Goal: Information Seeking & Learning: Learn about a topic

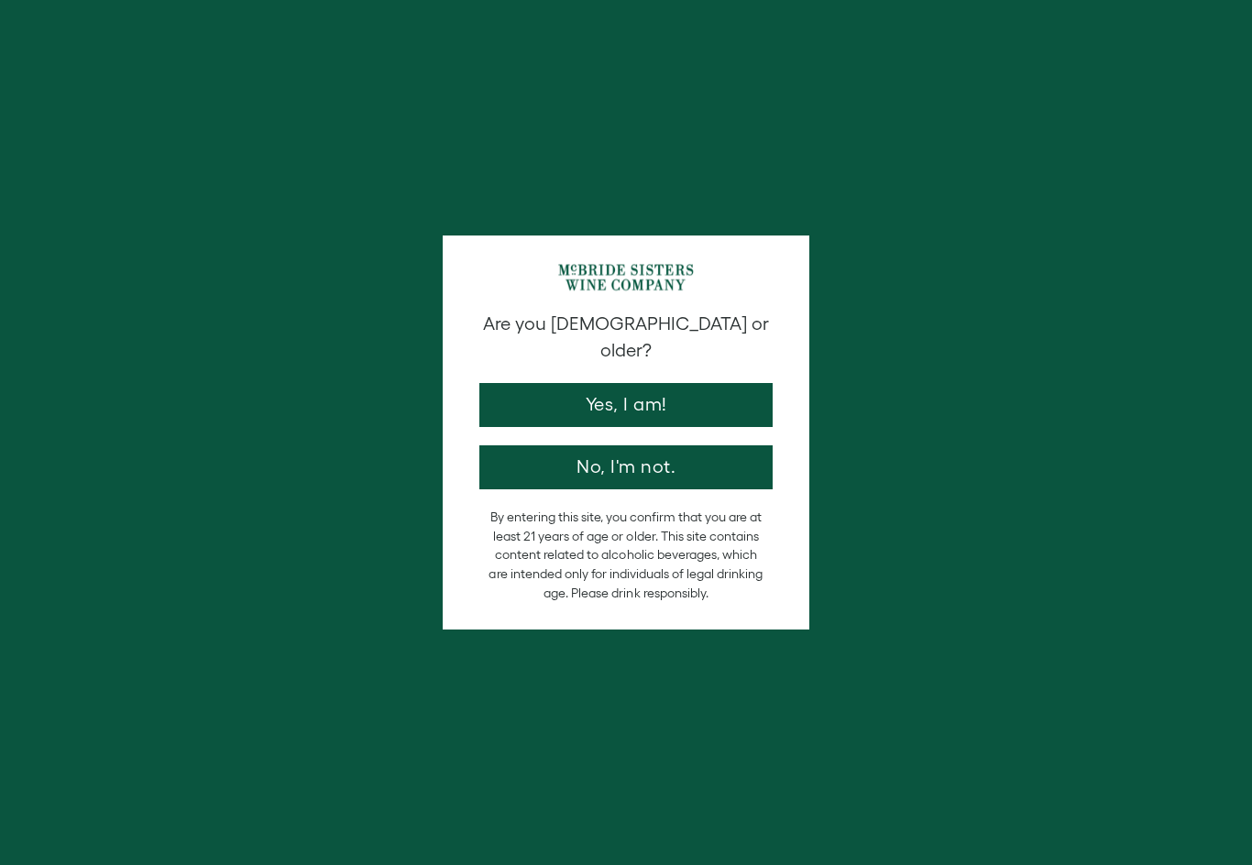
click at [645, 383] on button "Yes, I am!" at bounding box center [625, 405] width 293 height 44
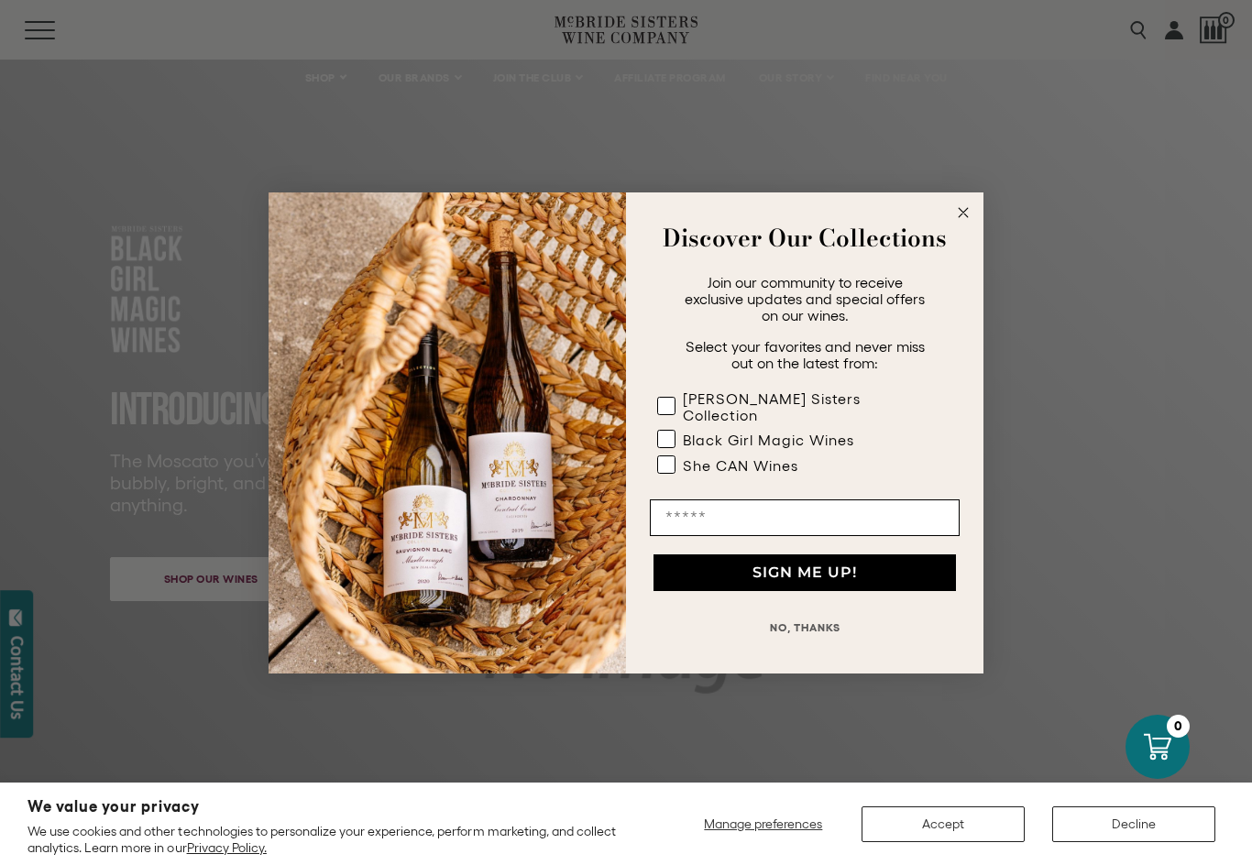
click at [807, 622] on button "NO, THANKS" at bounding box center [805, 627] width 310 height 37
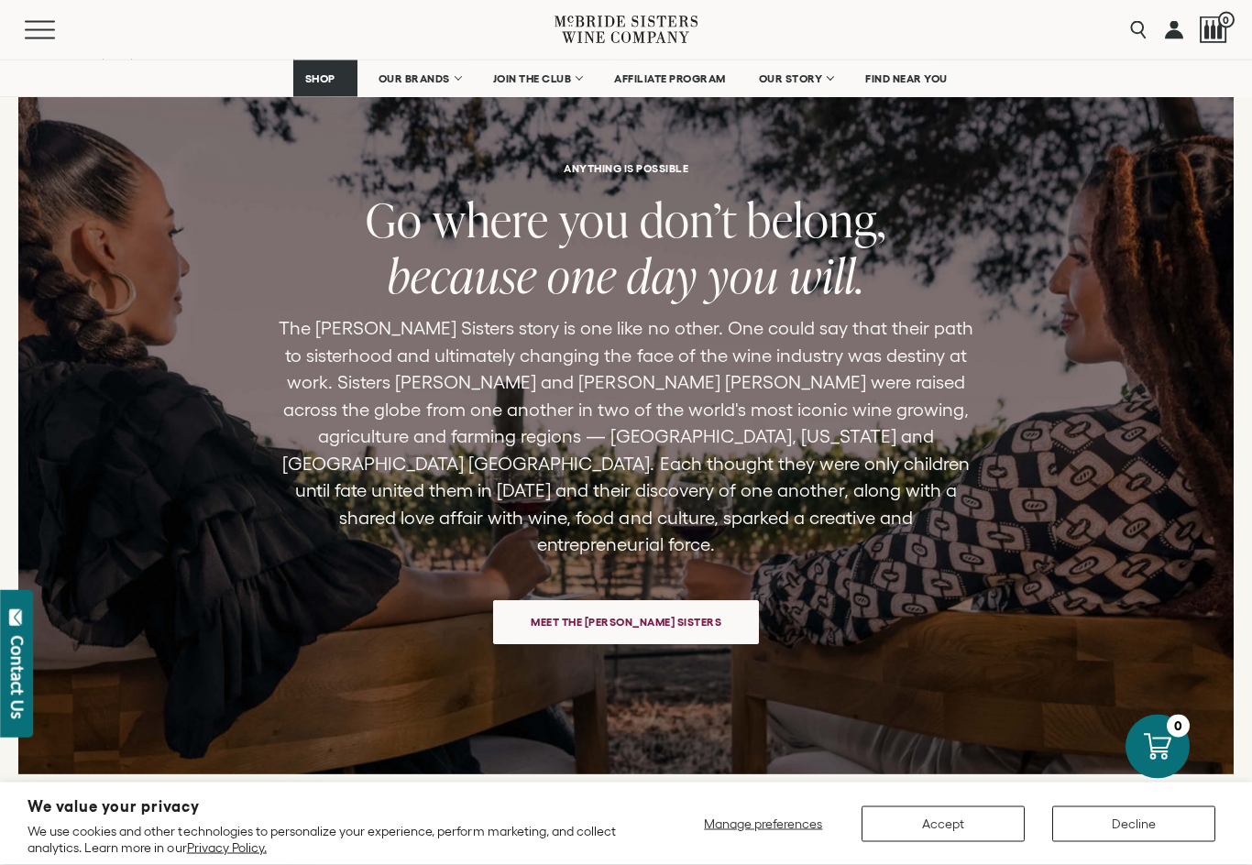
scroll to position [3900, 0]
click at [629, 610] on span "Meet the McBride Sisters" at bounding box center [626, 622] width 255 height 36
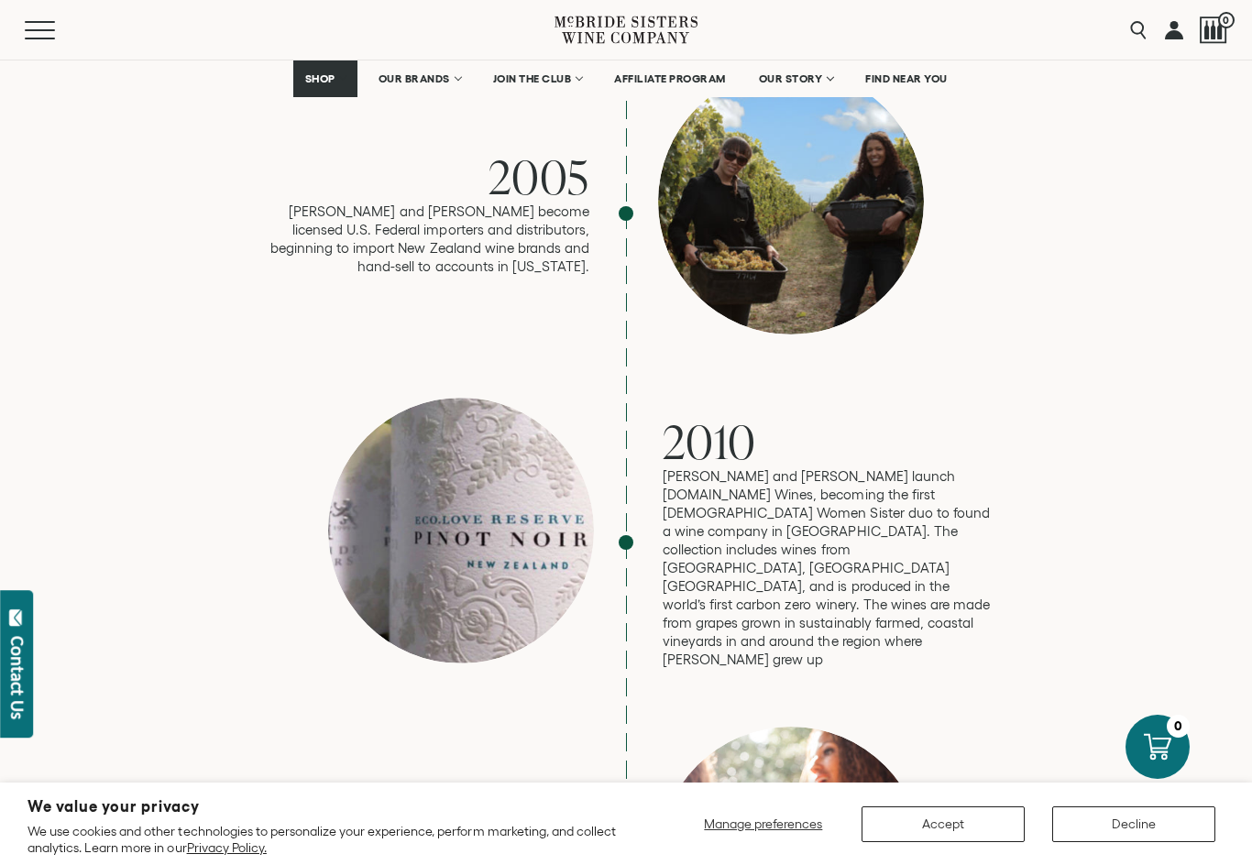
scroll to position [2204, 0]
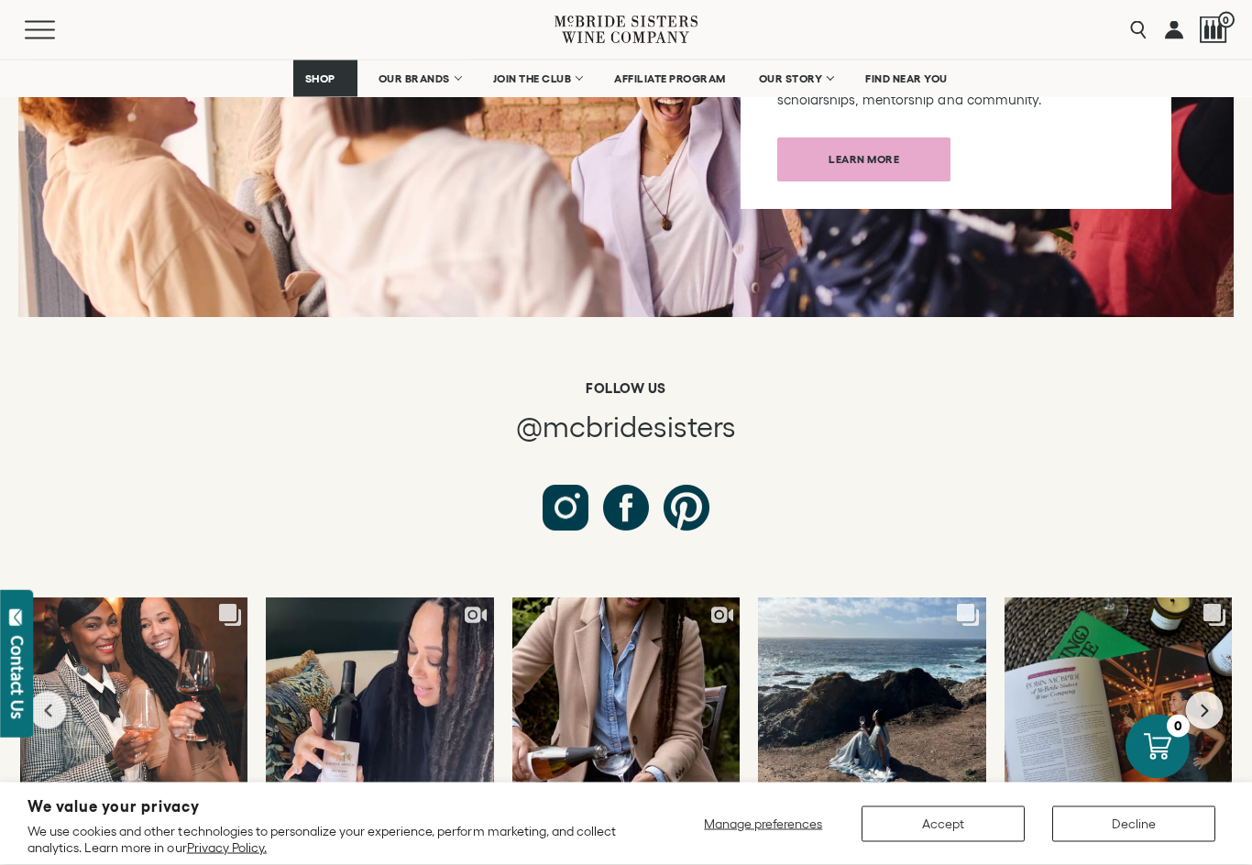
scroll to position [6658, 0]
click at [44, 692] on button "Previous slide" at bounding box center [48, 711] width 38 height 38
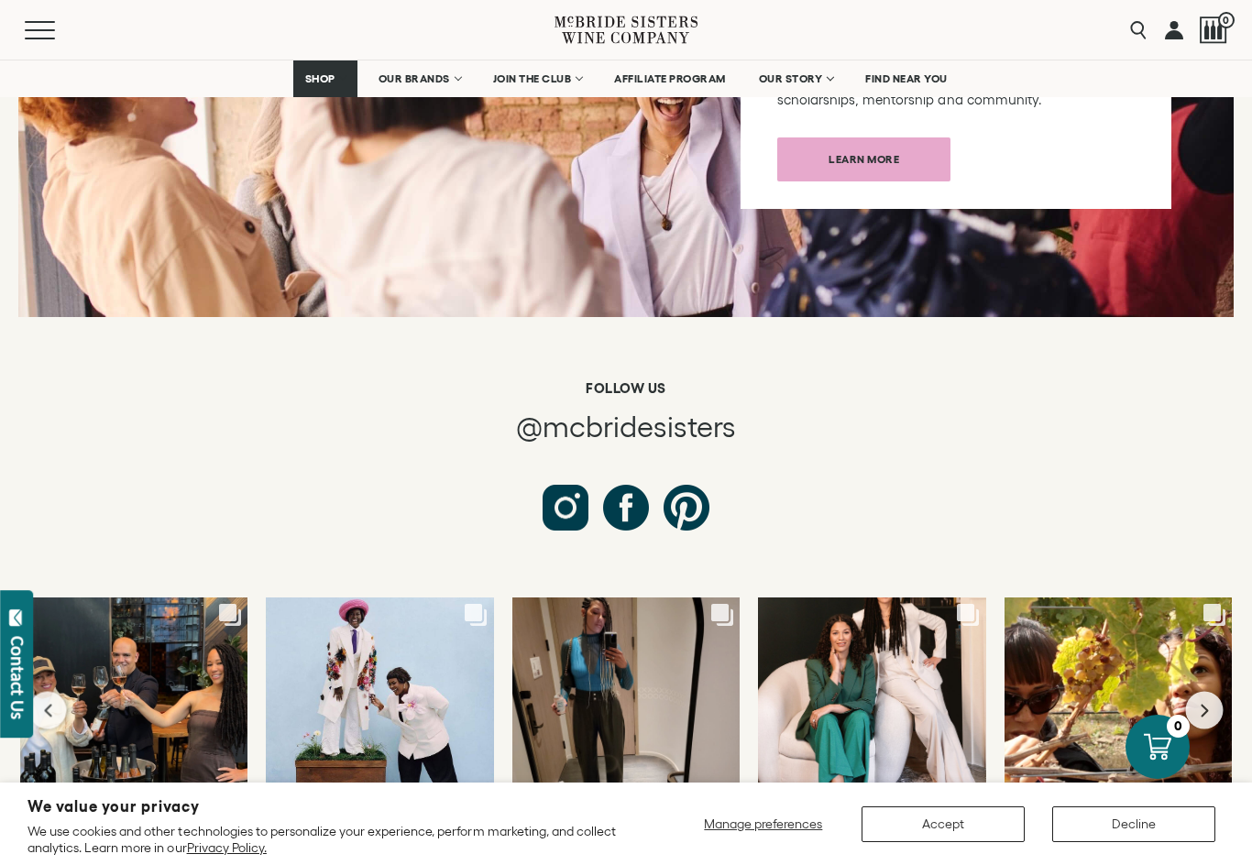
click at [674, 695] on div "Likes Count 845 Comments Count 30 You know She Can szn here when I switch up th…" at bounding box center [625, 710] width 229 height 227
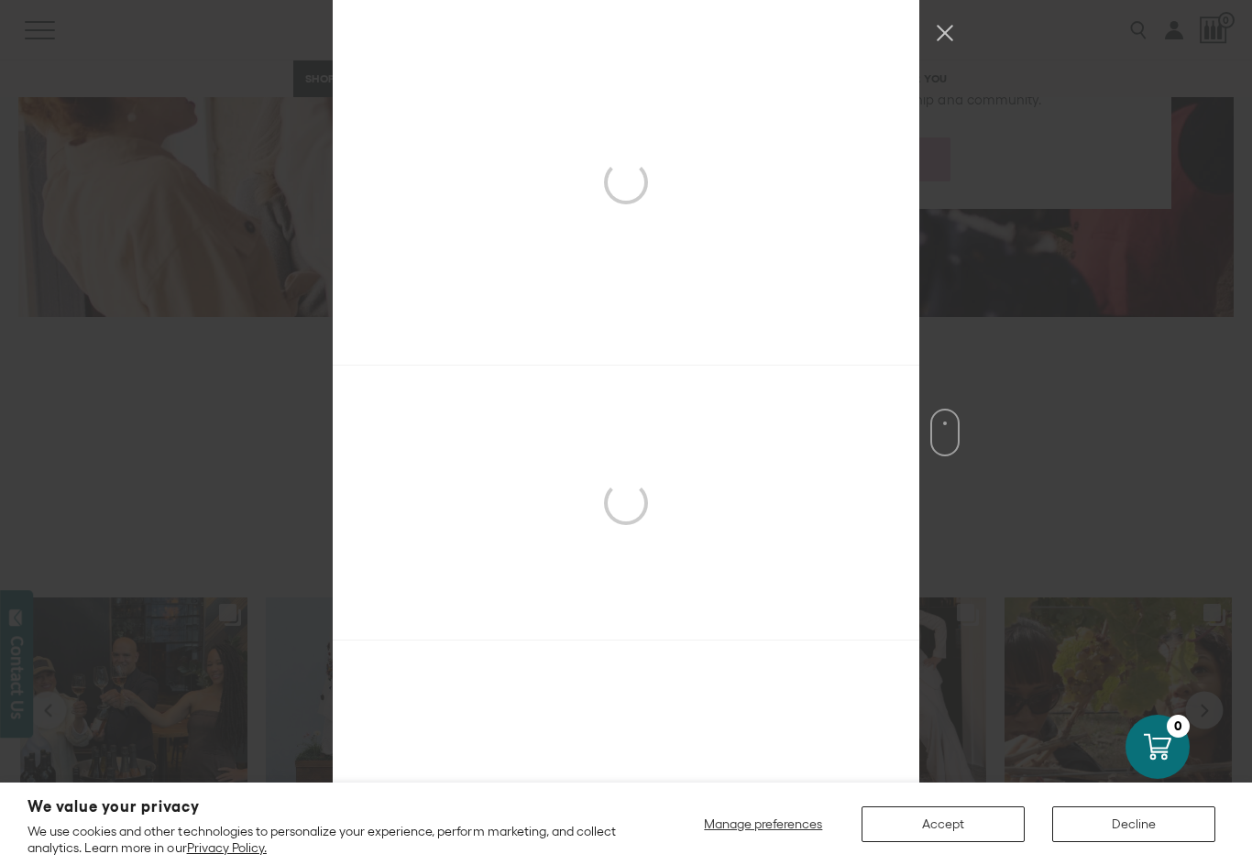
scroll to position [3780, 0]
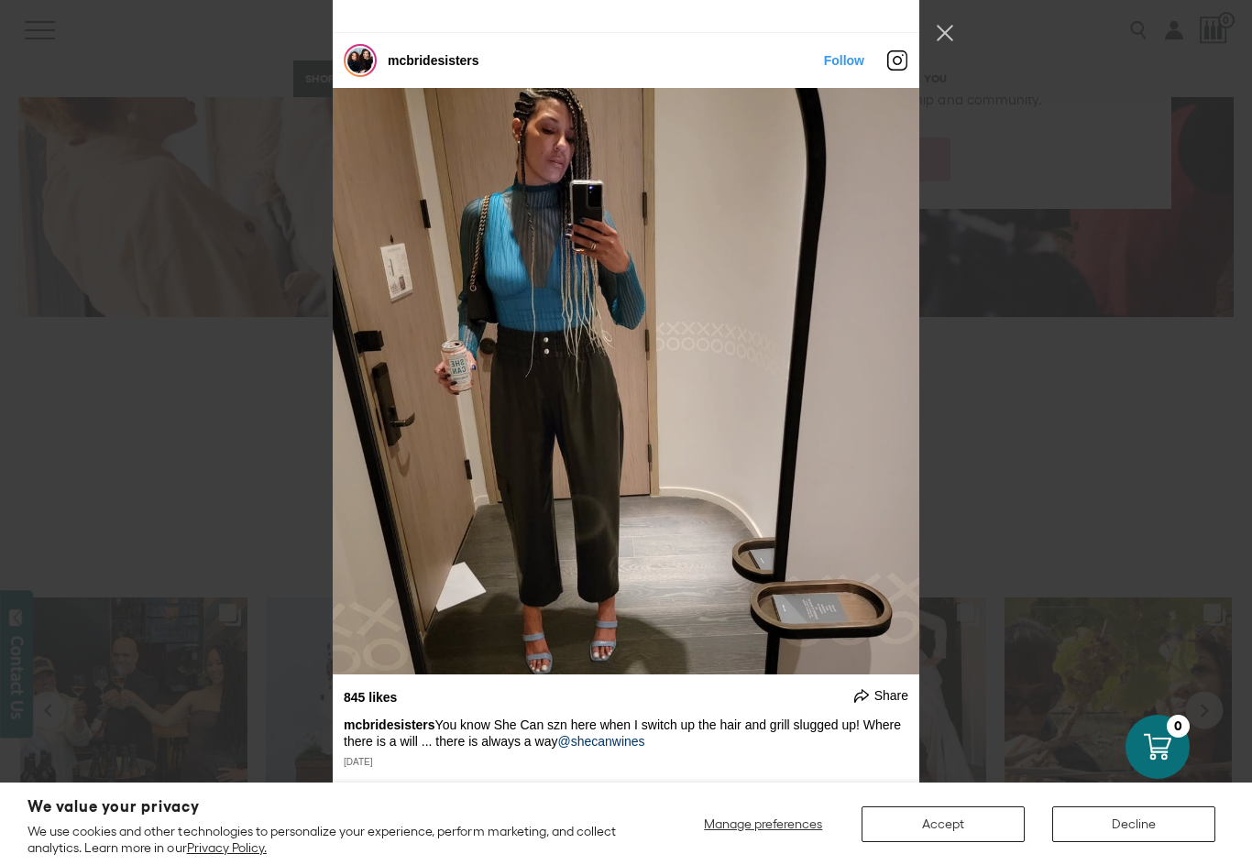
click at [943, 33] on button "Close Instagram Feed Popup" at bounding box center [944, 32] width 29 height 29
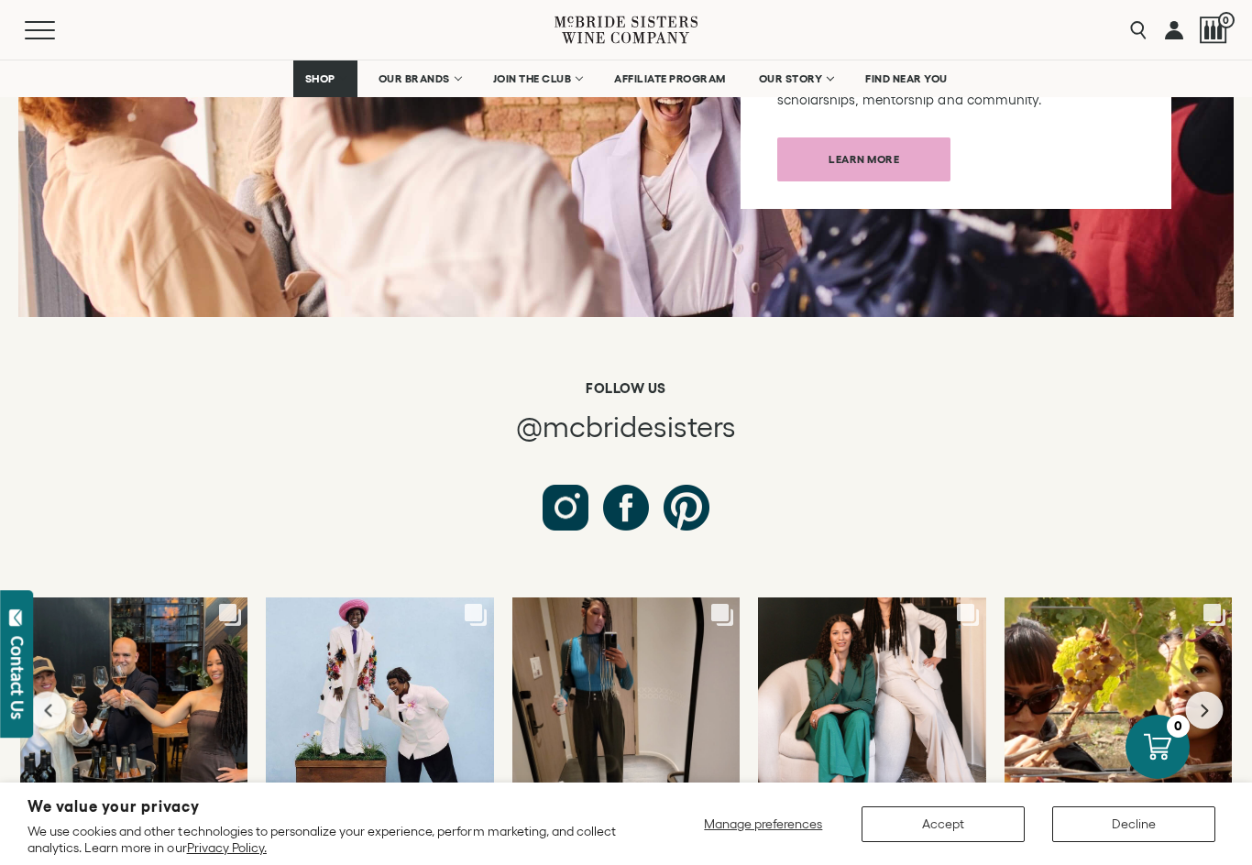
click at [1205, 692] on button "Next slide" at bounding box center [1205, 711] width 38 height 38
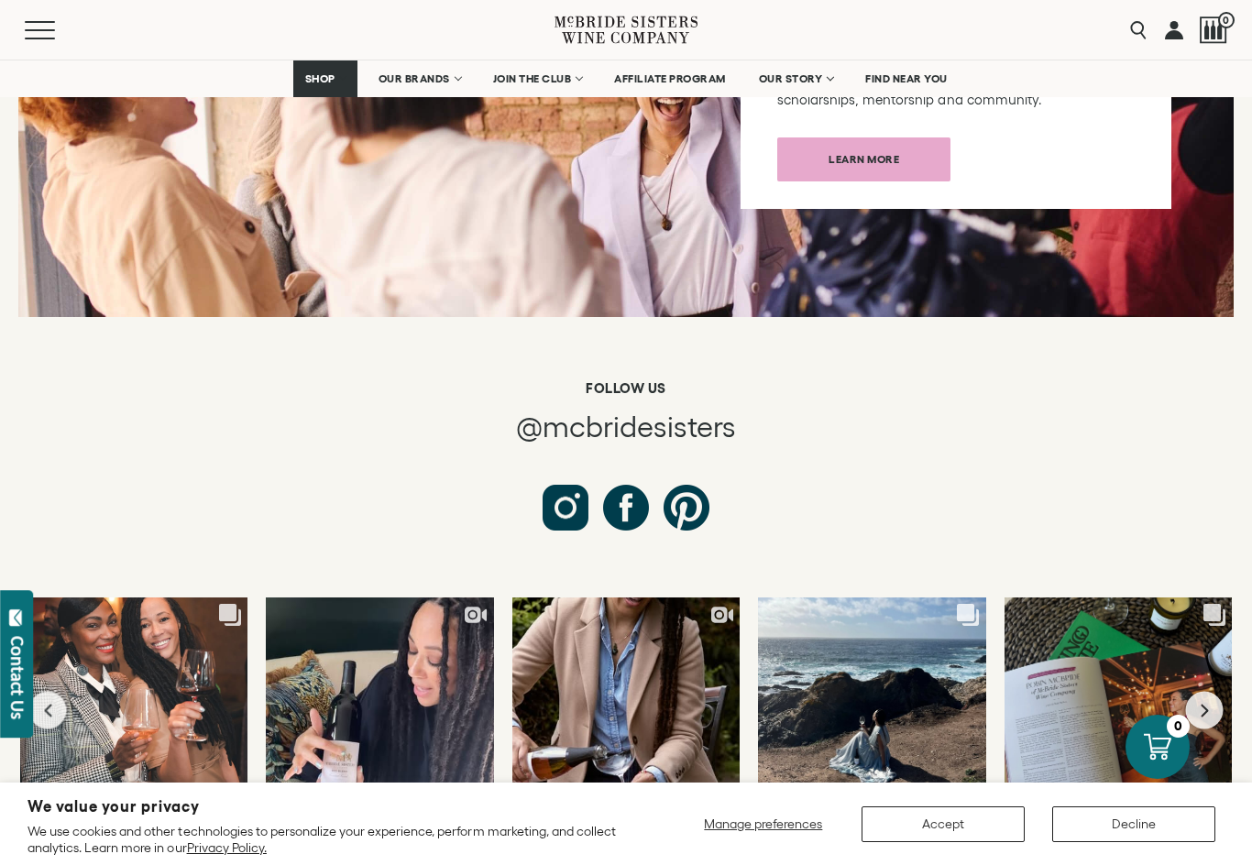
click at [883, 700] on div "Something new is brewing. Central Coast photo dump 🍷🌊✨" at bounding box center [871, 724] width 183 height 49
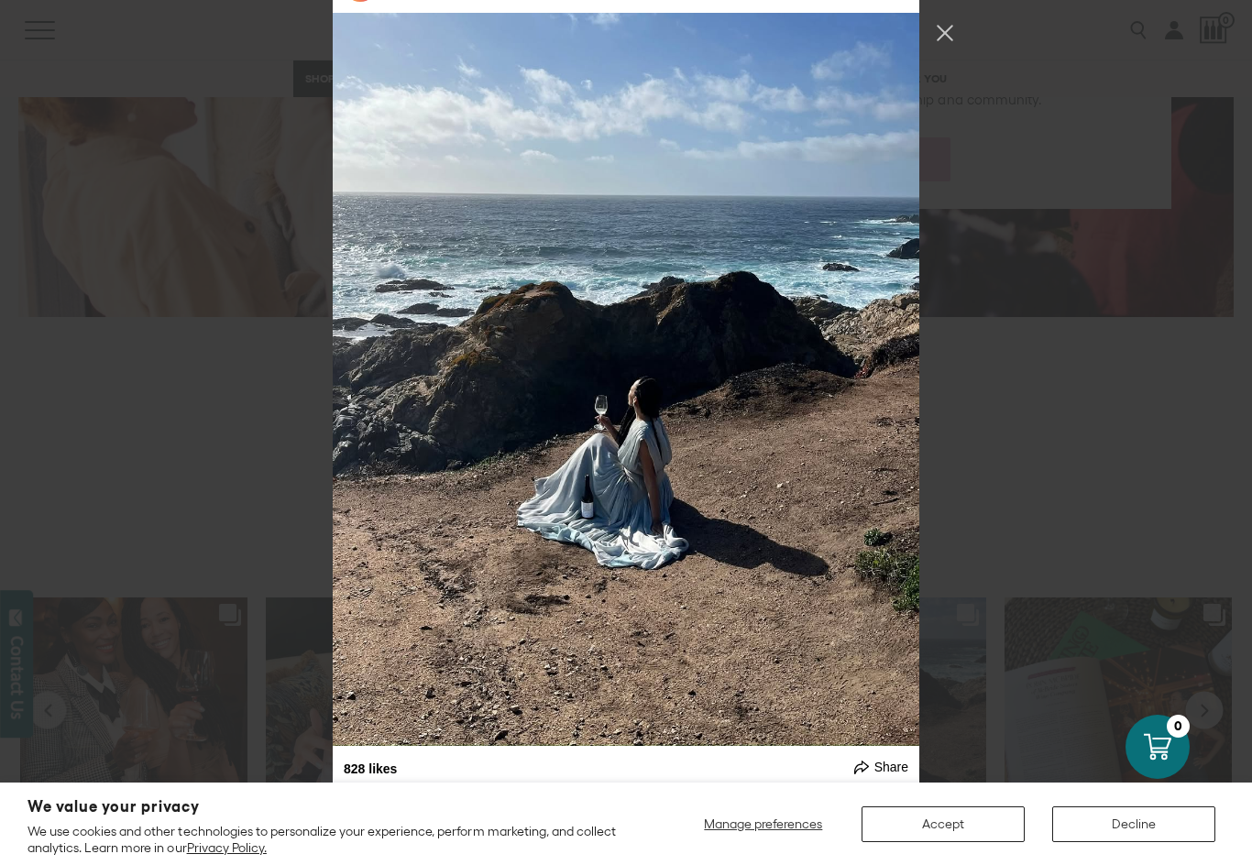
scroll to position [7545, 0]
click at [898, 361] on button "Previous image" at bounding box center [897, 379] width 22 height 37
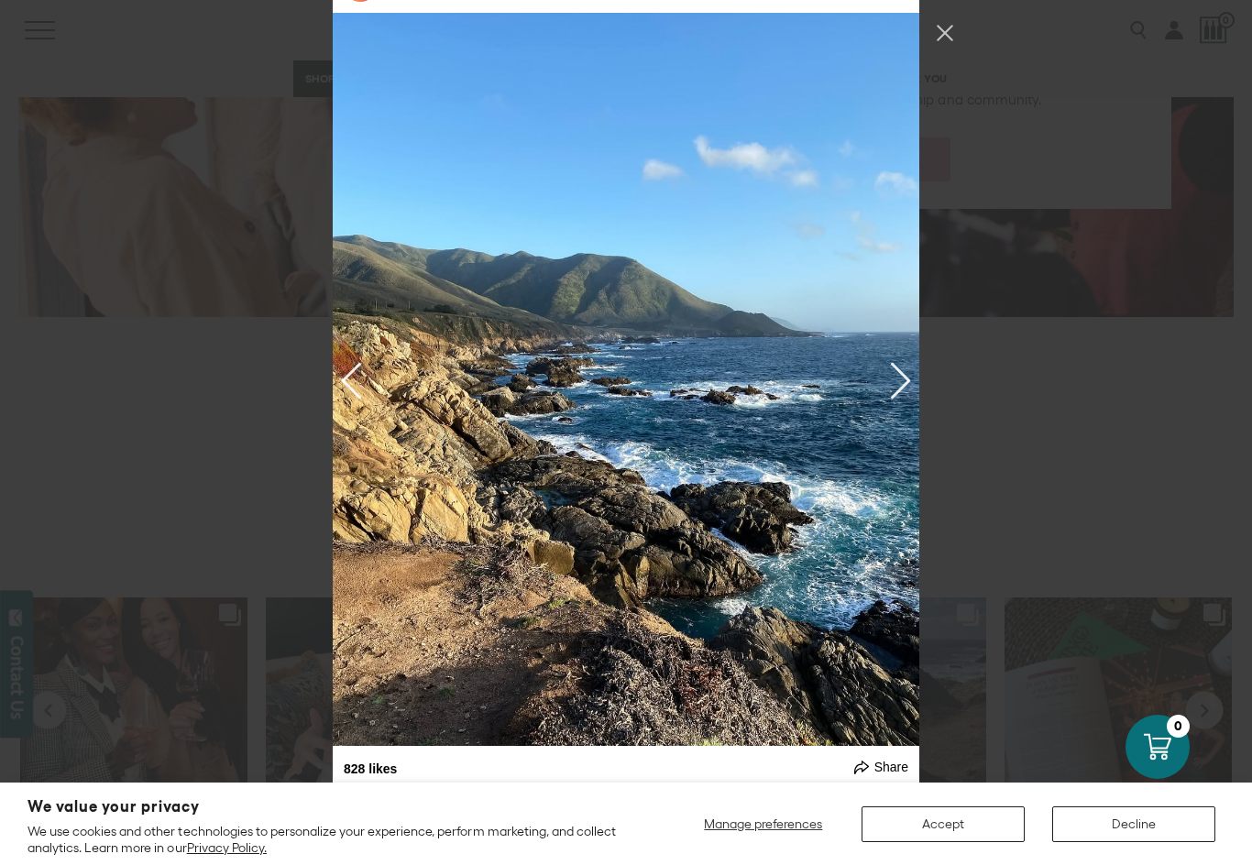
click at [880, 349] on div "Instagram Feed popup" at bounding box center [626, 379] width 587 height 733
click at [897, 361] on button "Previous image" at bounding box center [897, 379] width 22 height 37
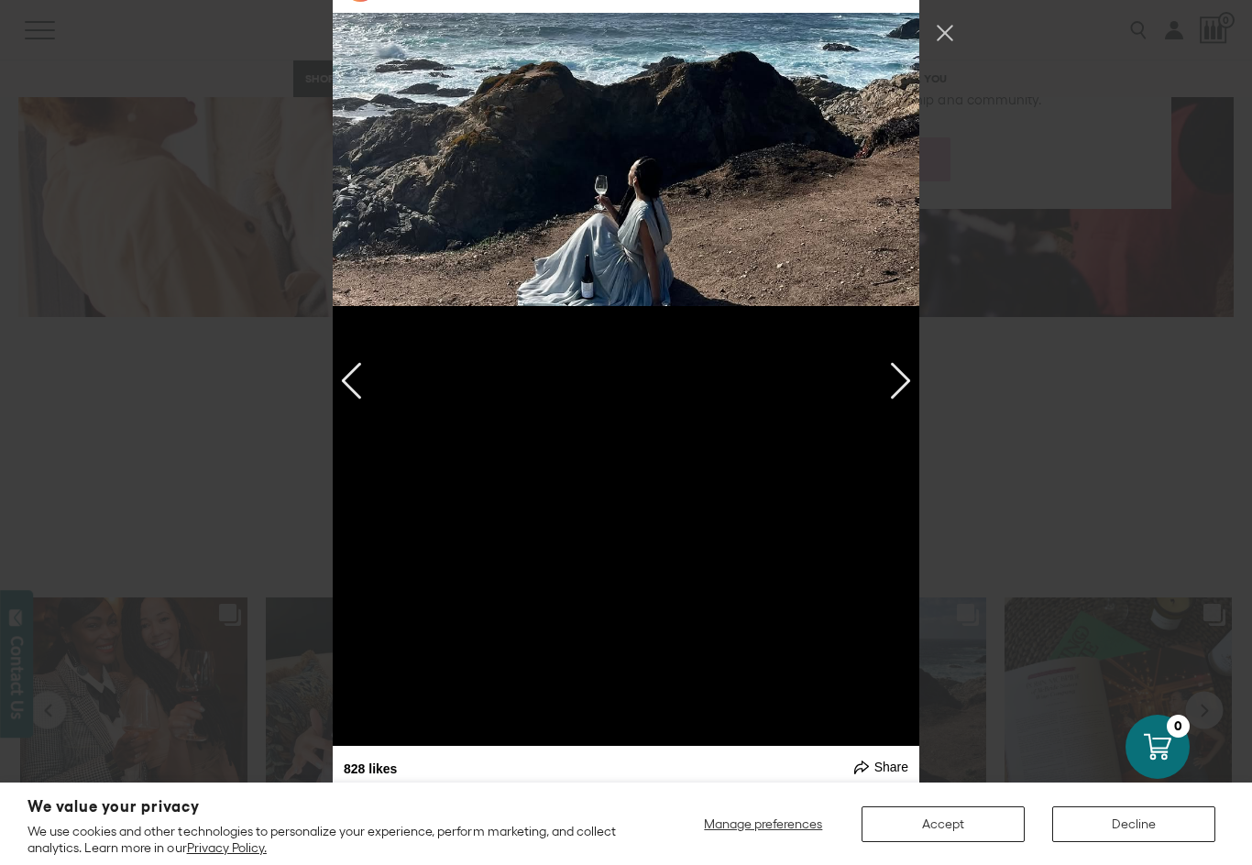
click at [897, 361] on button "Previous image" at bounding box center [897, 379] width 22 height 37
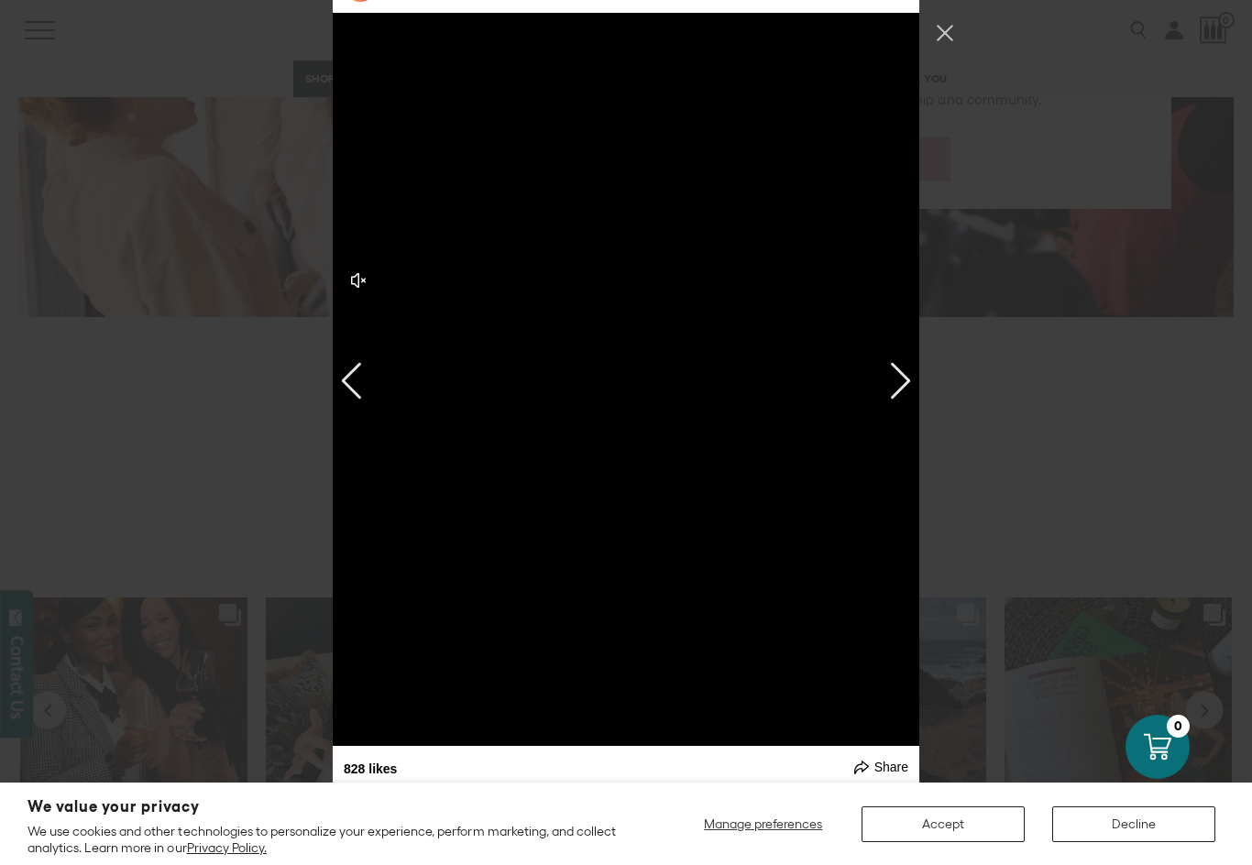
click at [893, 361] on button "Previous image" at bounding box center [897, 379] width 22 height 37
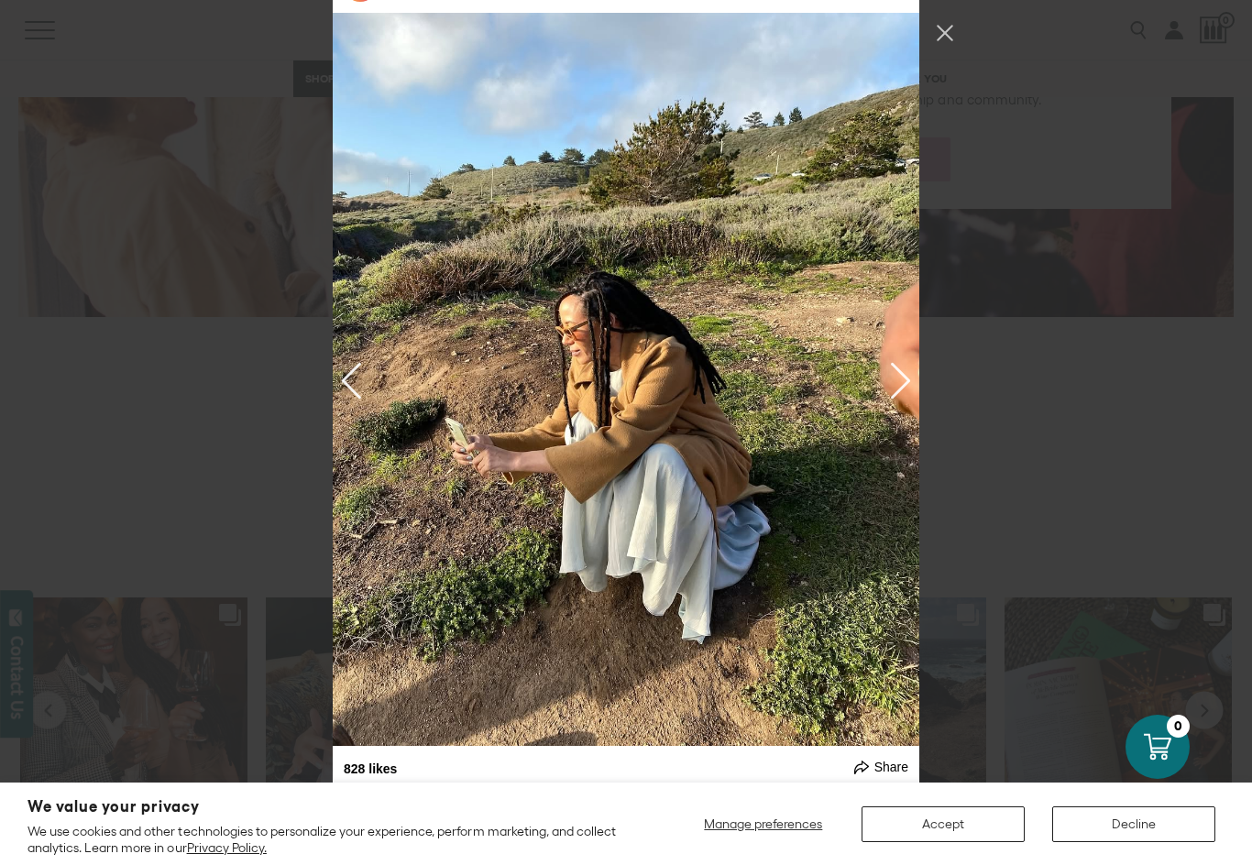
click at [904, 361] on button "Previous image" at bounding box center [897, 379] width 22 height 37
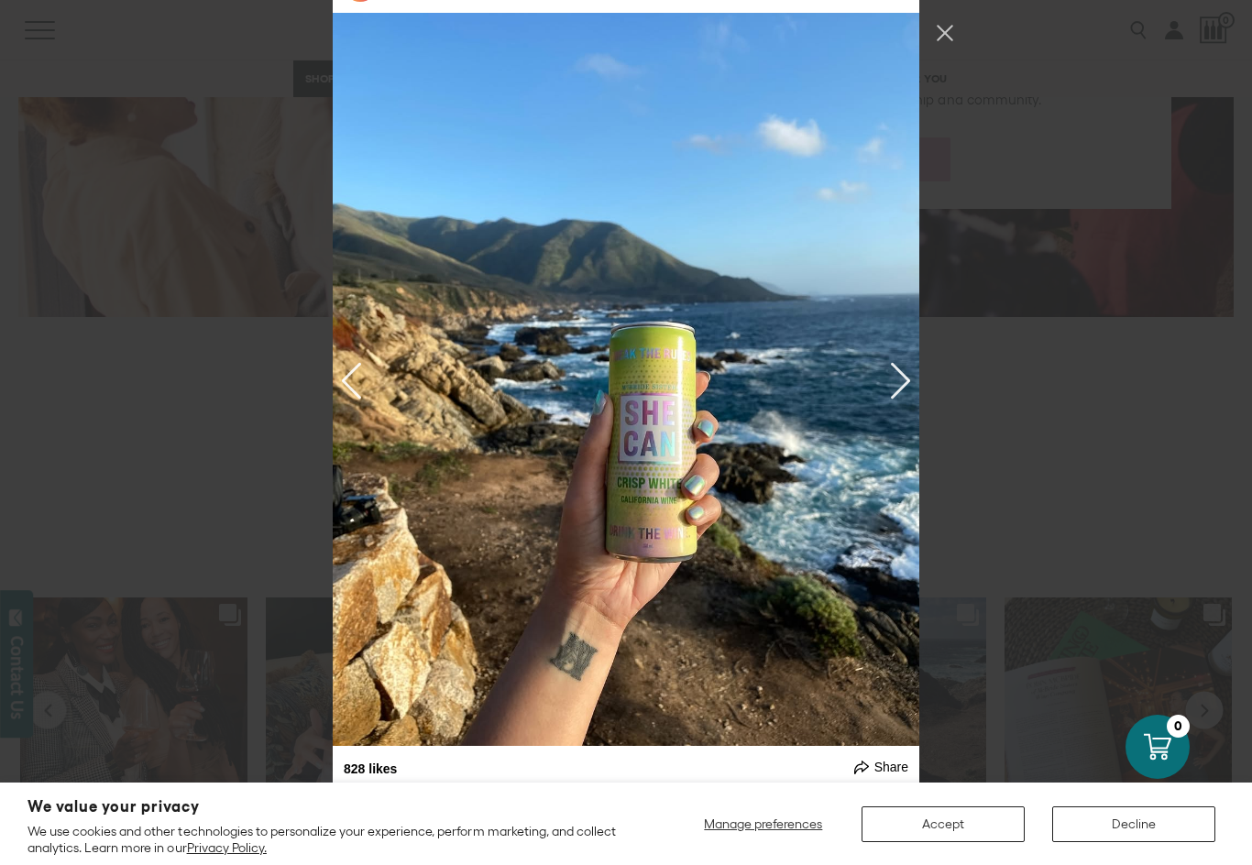
click at [891, 361] on button "Previous image" at bounding box center [897, 379] width 22 height 37
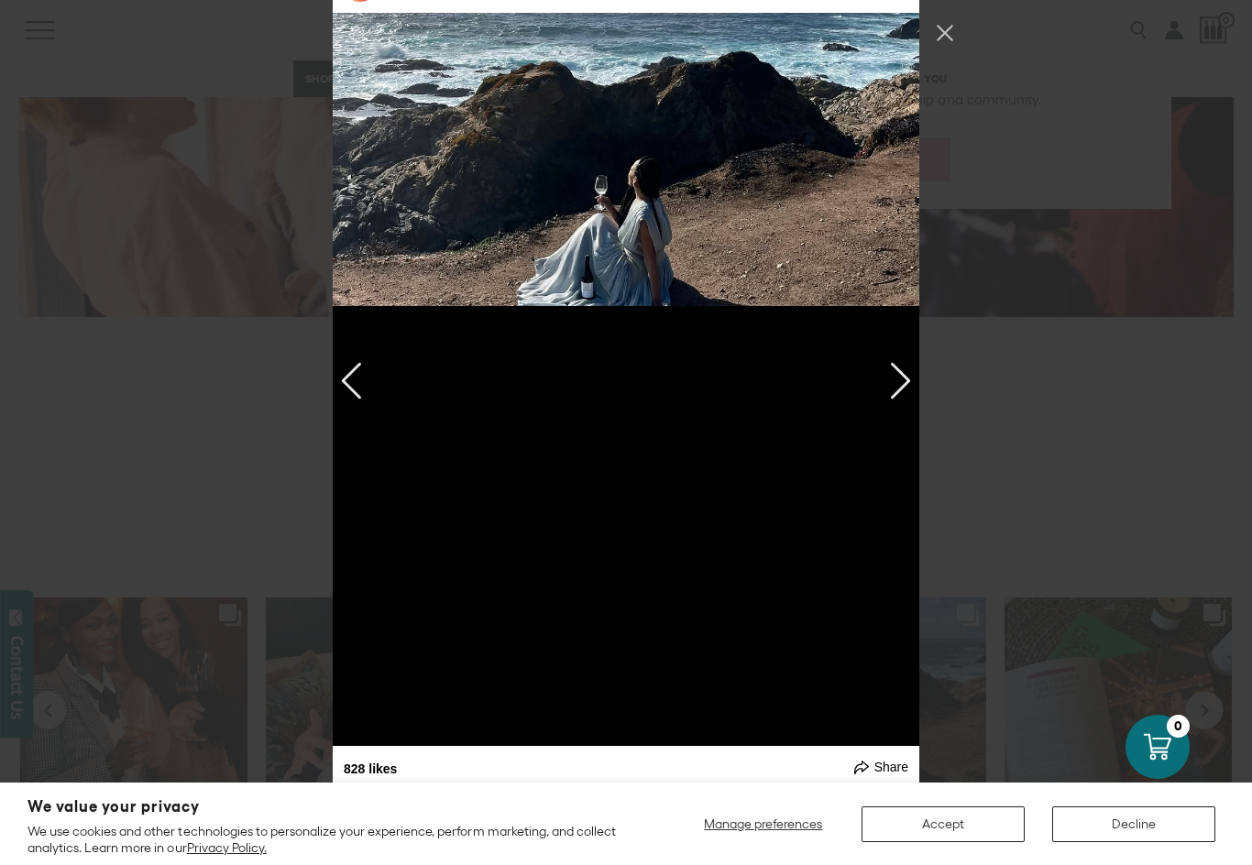
click at [899, 361] on button "Previous image" at bounding box center [897, 379] width 22 height 37
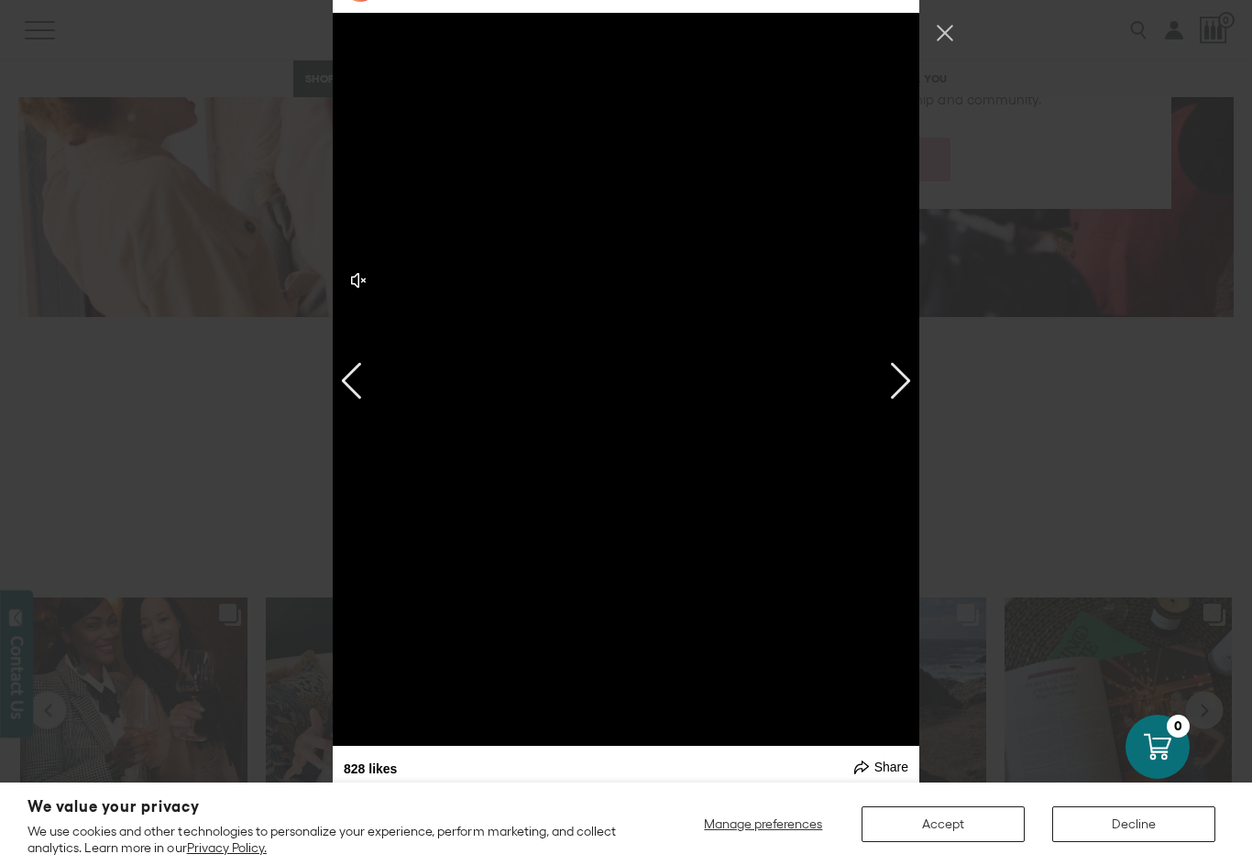
click at [899, 361] on button "Previous image" at bounding box center [897, 379] width 22 height 37
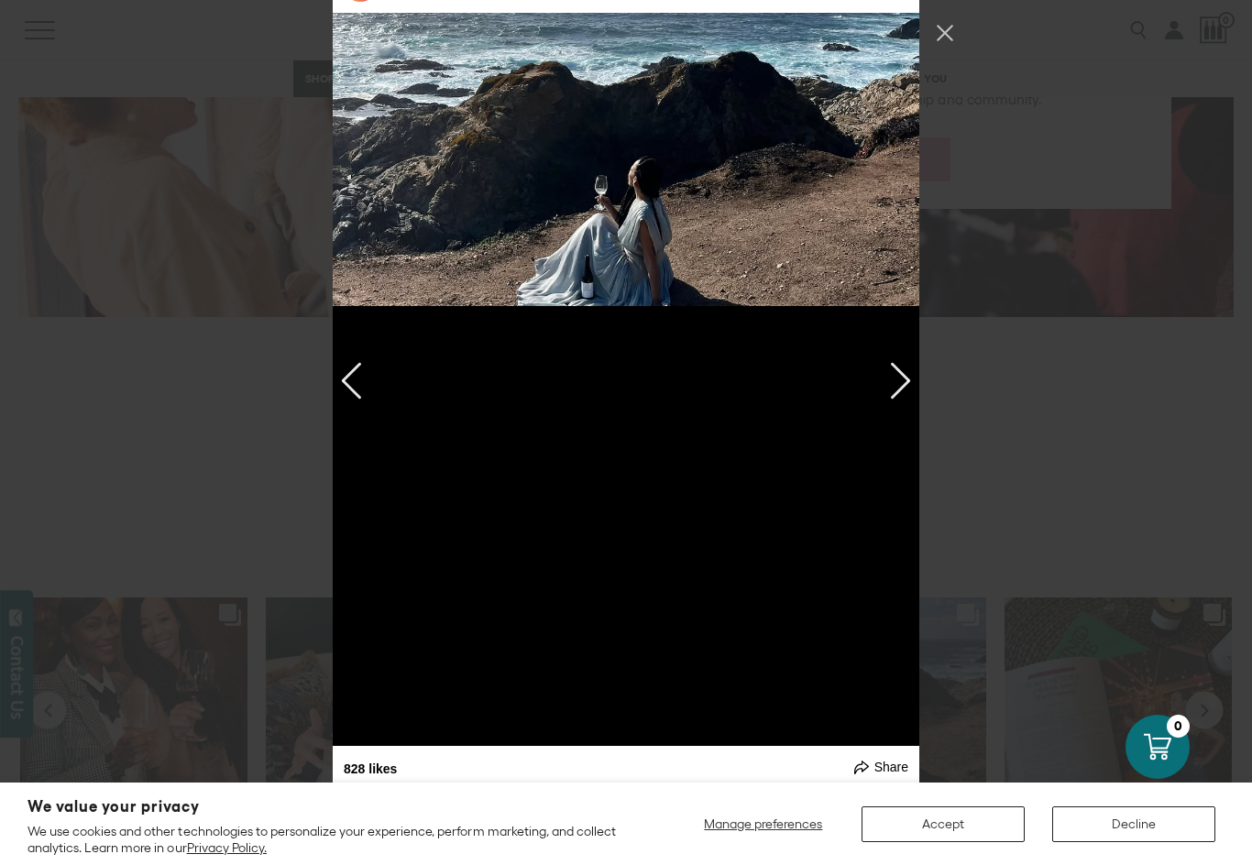
click at [344, 361] on button "Next image" at bounding box center [355, 379] width 22 height 37
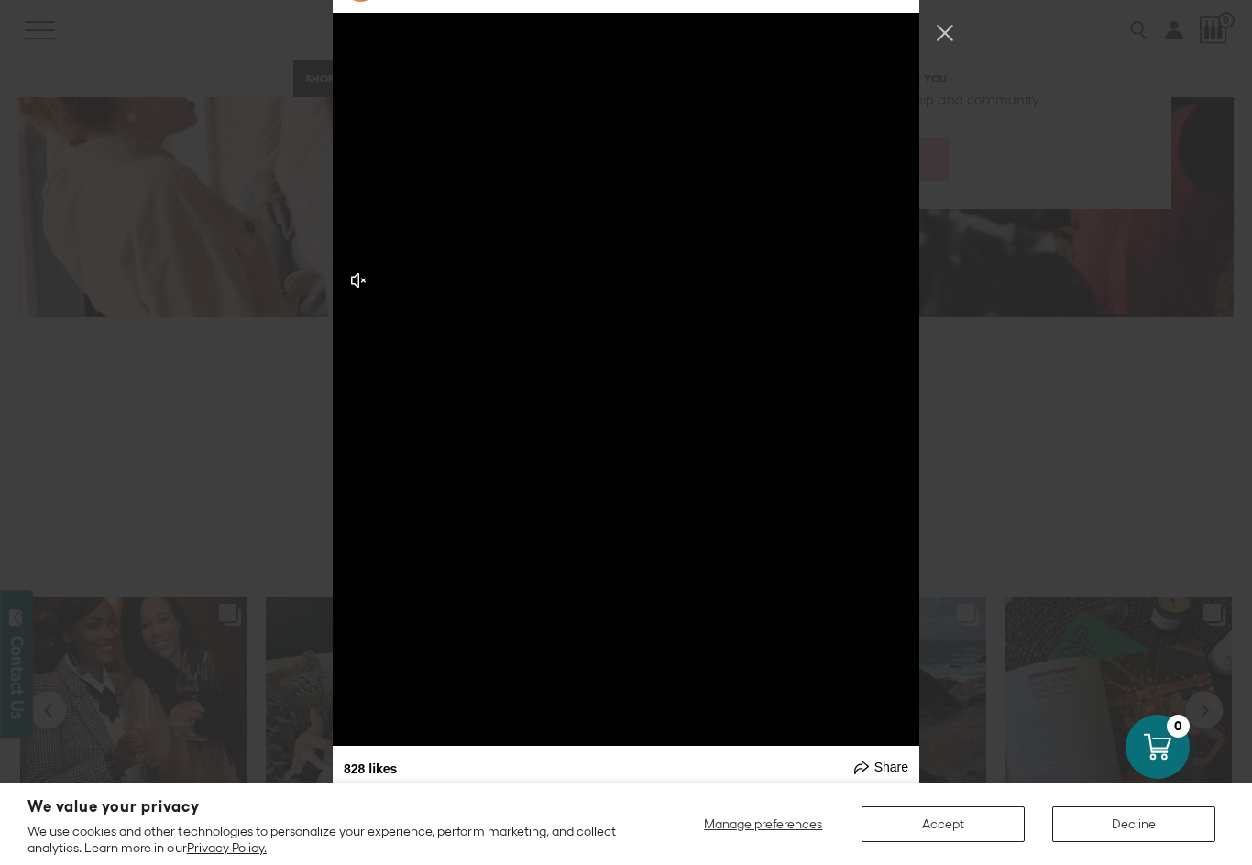
click at [944, 368] on div "mcbridesisters Follow" at bounding box center [626, 432] width 1252 height 865
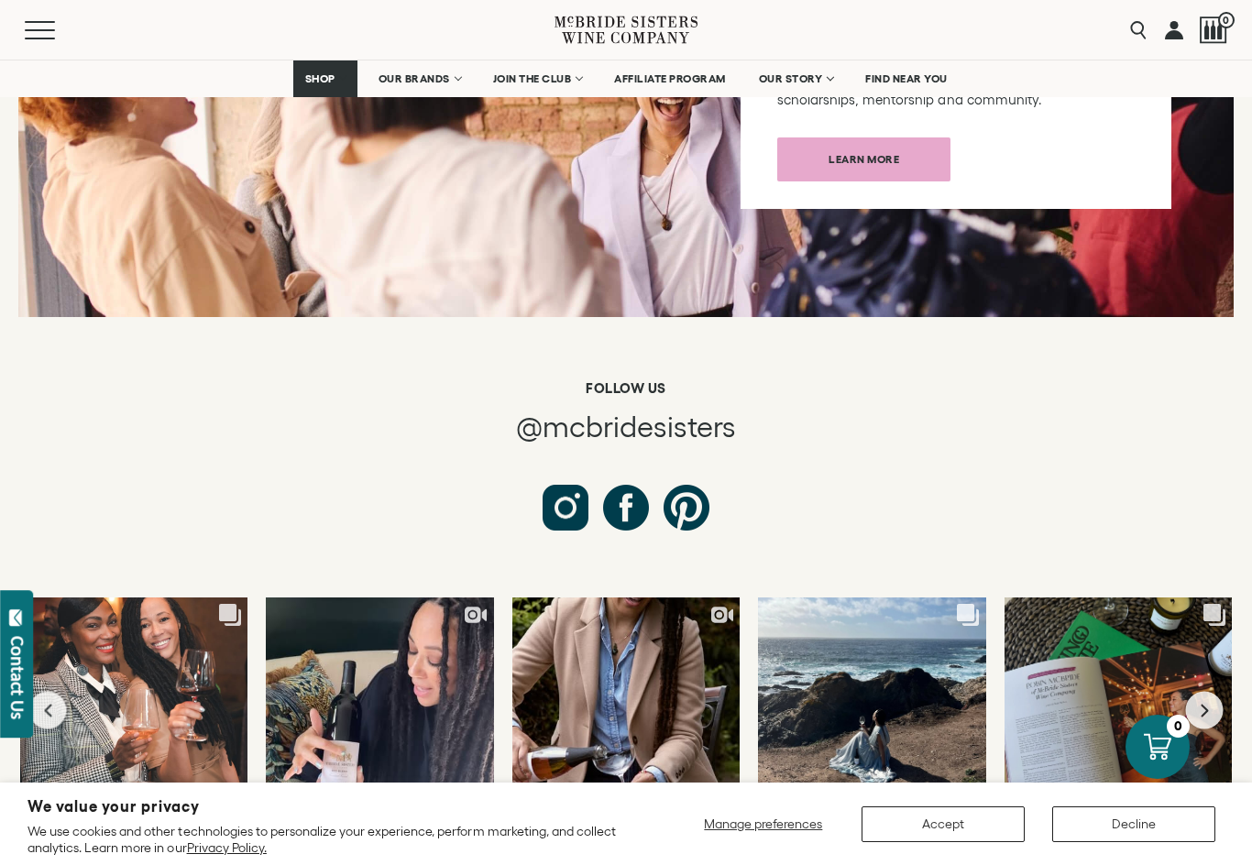
click at [807, 664] on div "Likes Count 828 Comments Count 17 Something new is brewing. Central Coast photo…" at bounding box center [871, 710] width 229 height 227
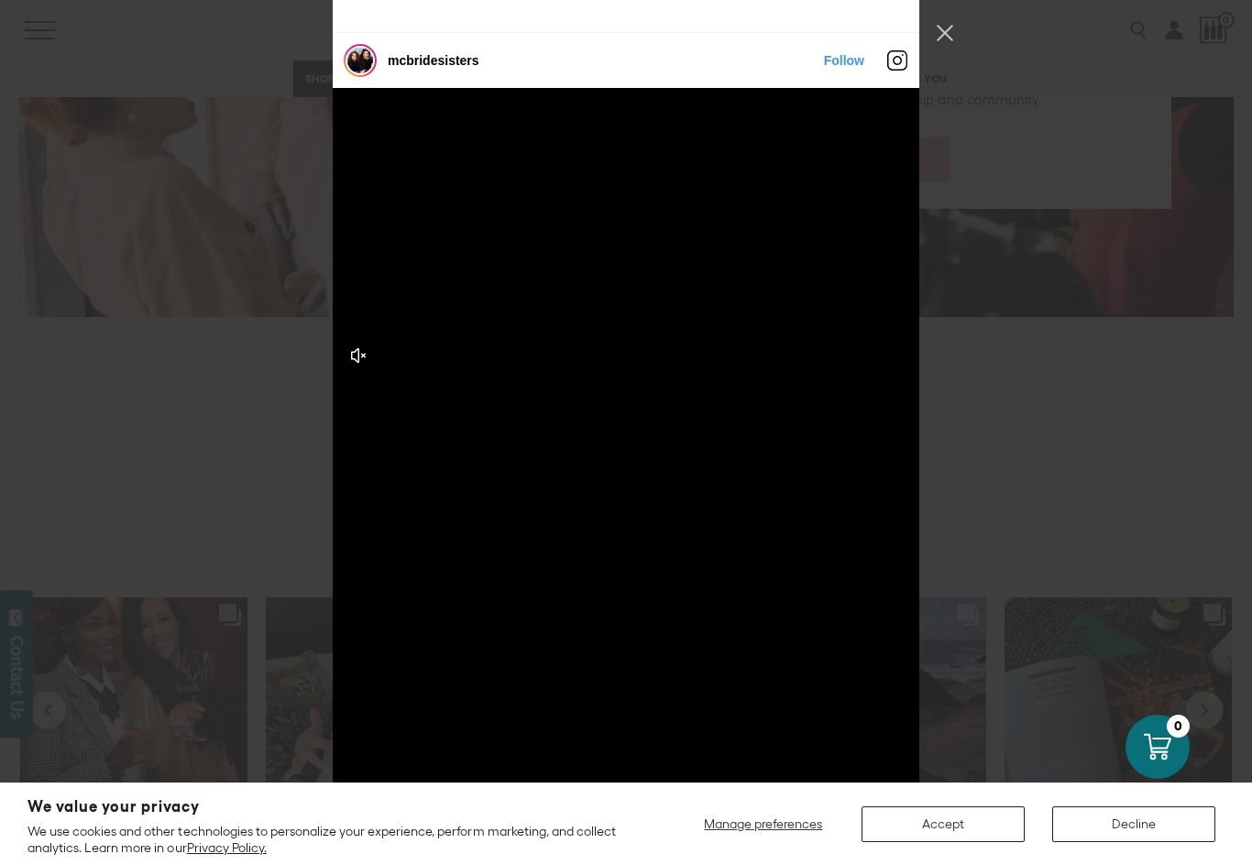
click at [943, 38] on button "Close Instagram Feed Popup" at bounding box center [944, 32] width 29 height 29
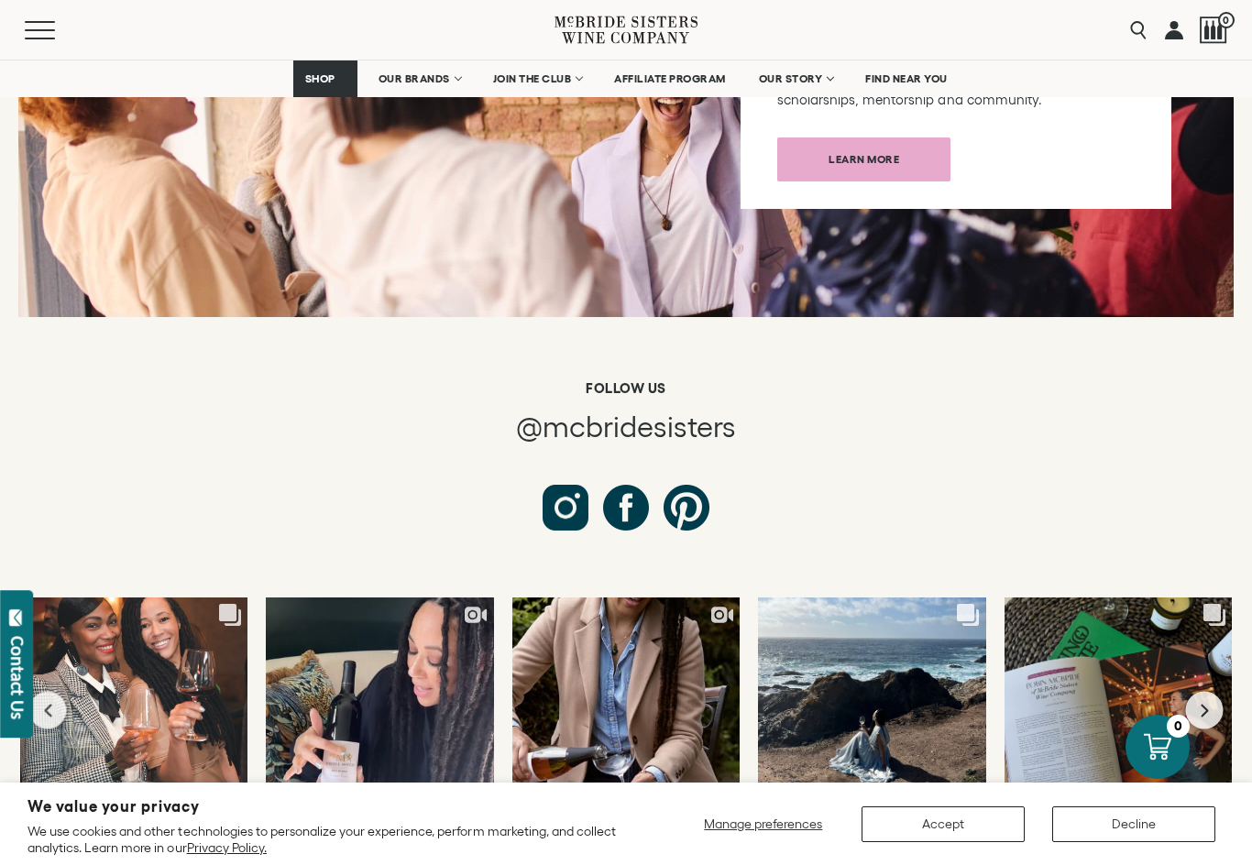
click at [1097, 699] on div "Exciting news! 🎉 Check out my feature in the current issue of @cherrybombe Maga…" at bounding box center [1117, 724] width 183 height 51
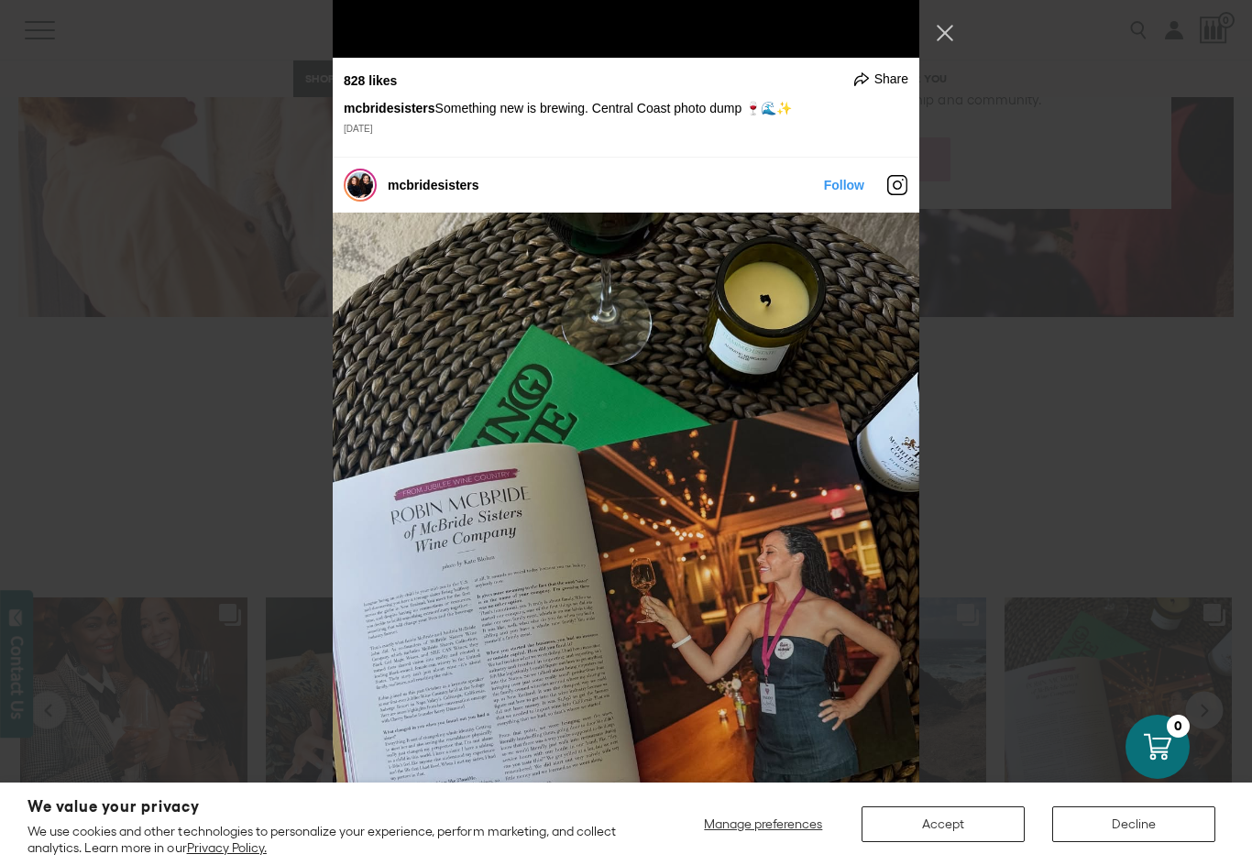
scroll to position [8229, 0]
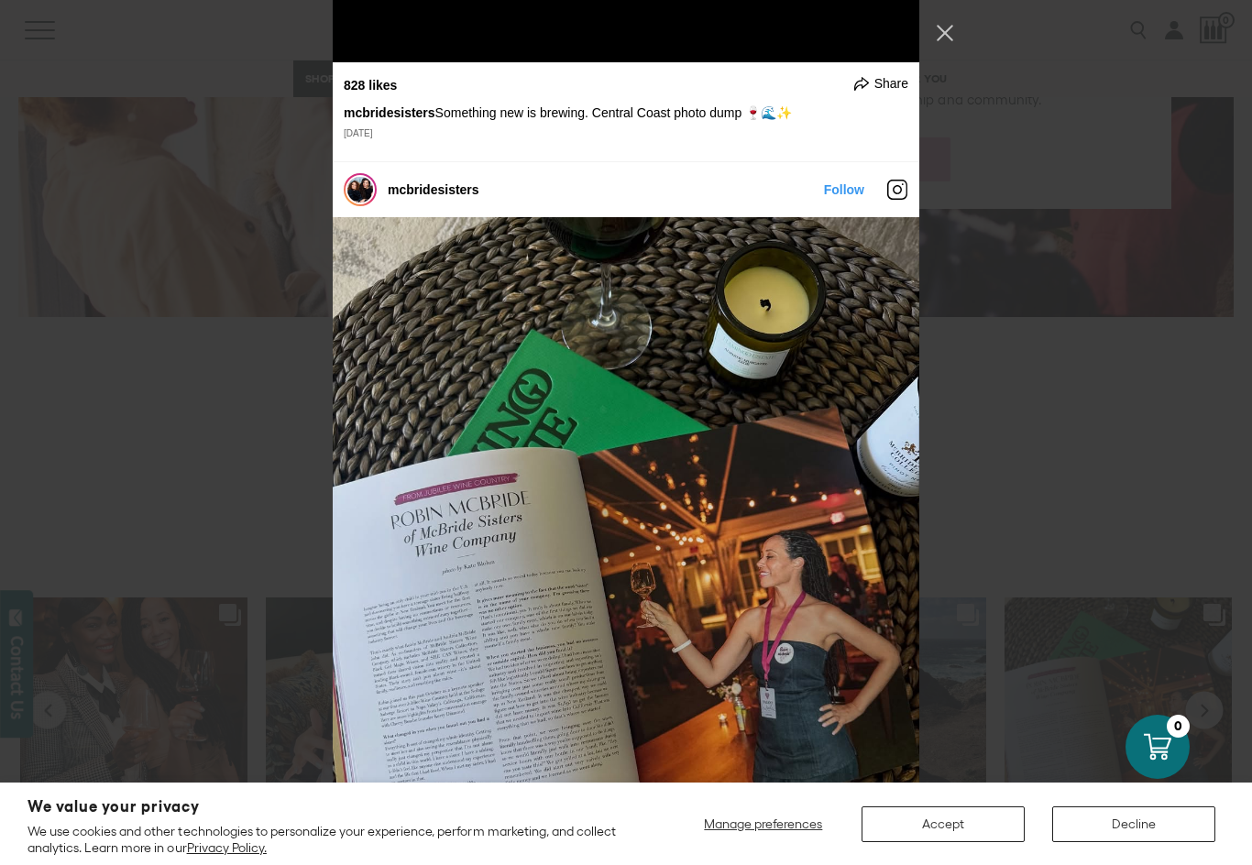
click at [956, 38] on button "Close Instagram Feed Popup" at bounding box center [944, 32] width 29 height 29
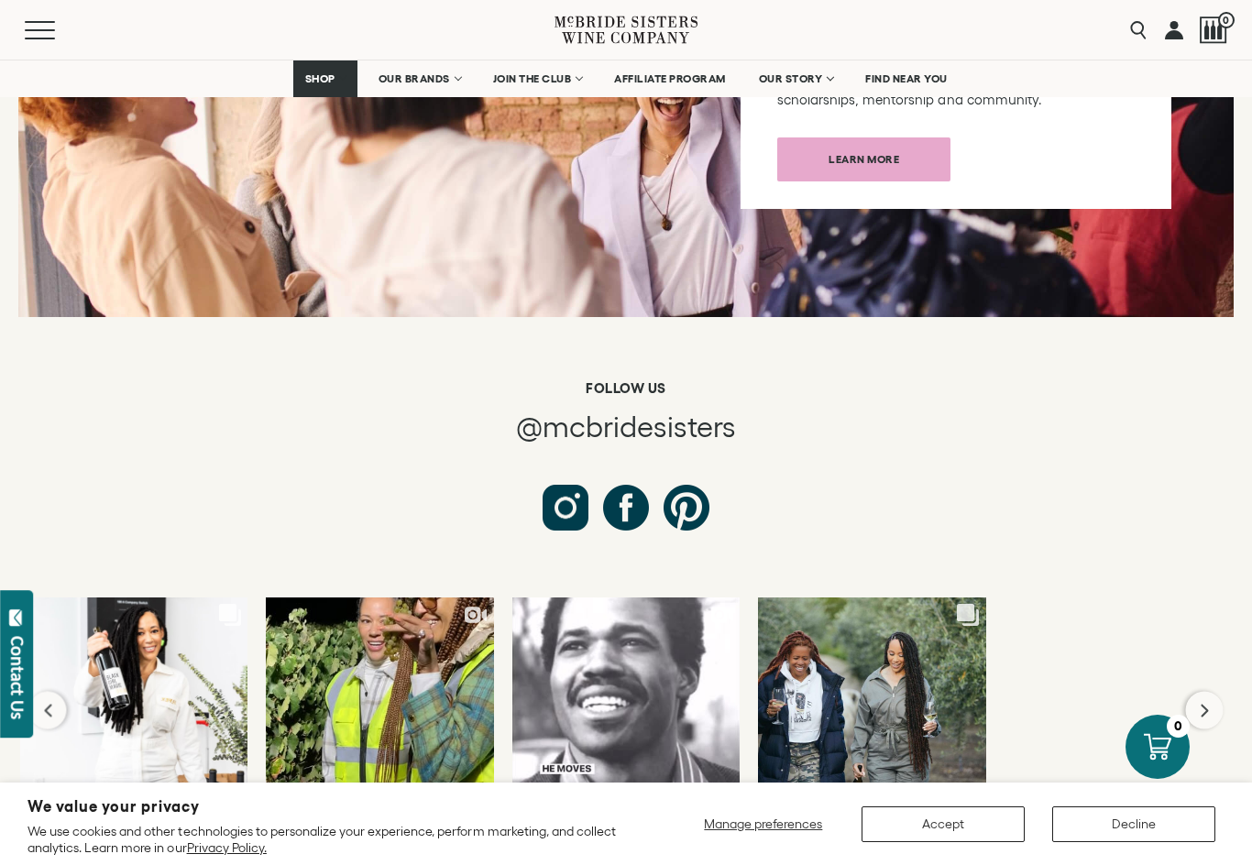
click at [1212, 692] on button "Next slide" at bounding box center [1205, 711] width 38 height 38
click at [617, 699] on div "Humbled to have someone share our story and tell it so well! Shout out to @sall…" at bounding box center [625, 724] width 183 height 51
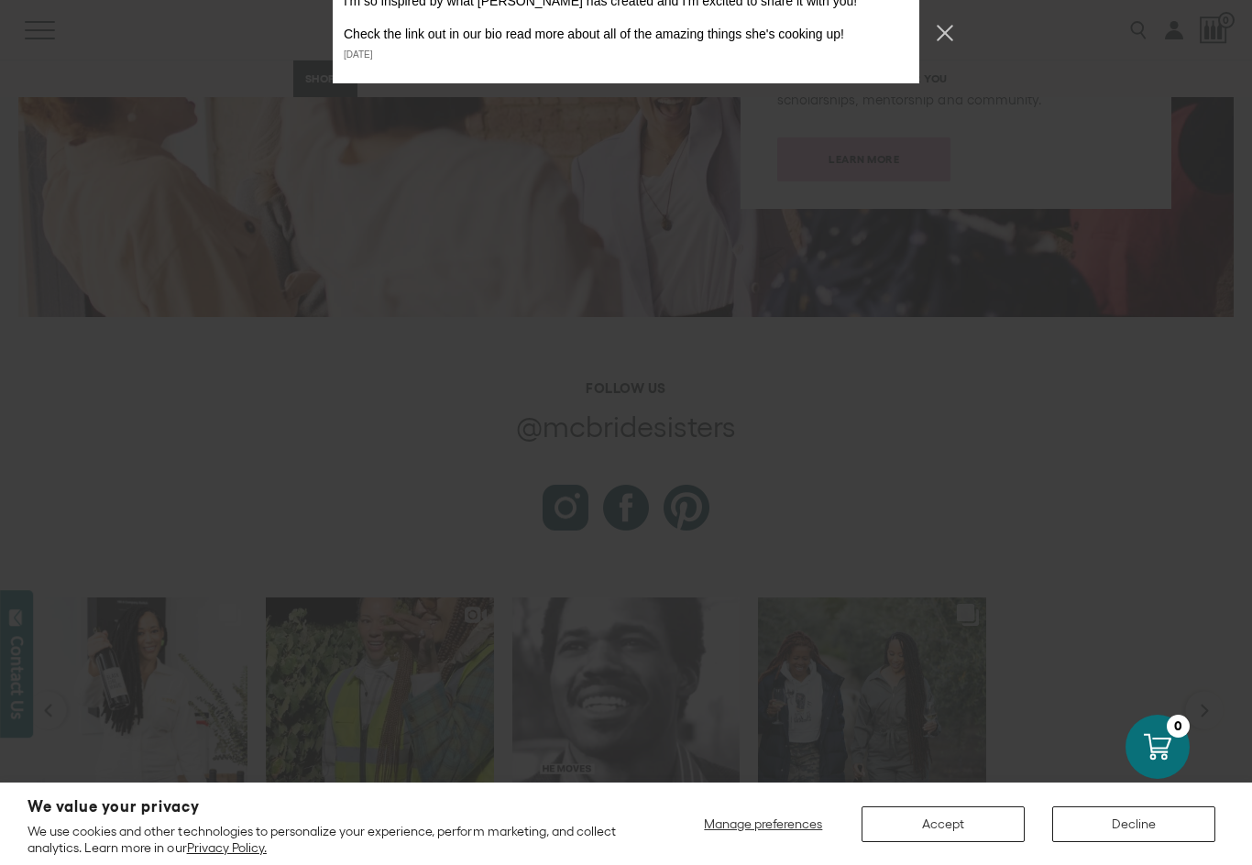
scroll to position [11707, 0]
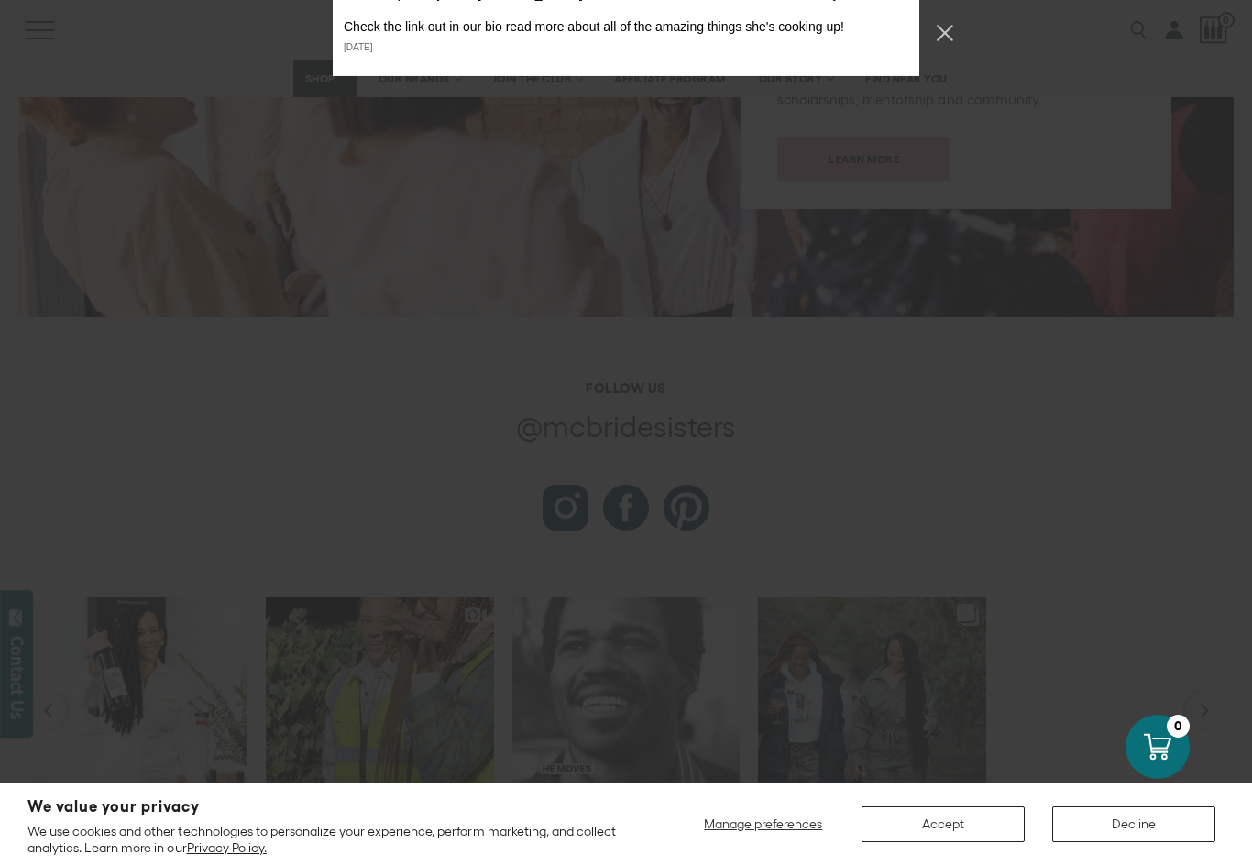
click at [949, 38] on button "Close Instagram Feed Popup" at bounding box center [944, 32] width 29 height 29
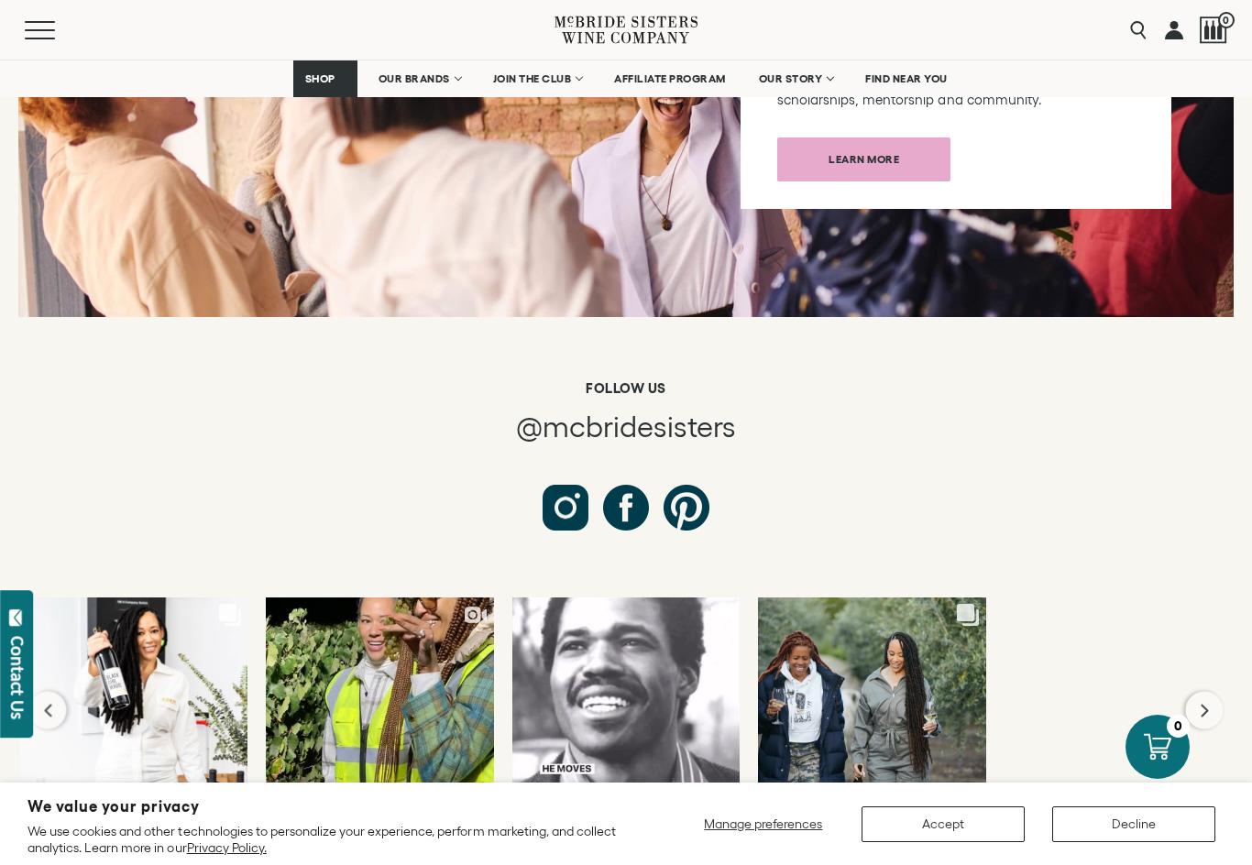
click at [871, 699] on div "I can't believe this is real life, but it IS! I got to spend time with the one …" at bounding box center [871, 724] width 183 height 51
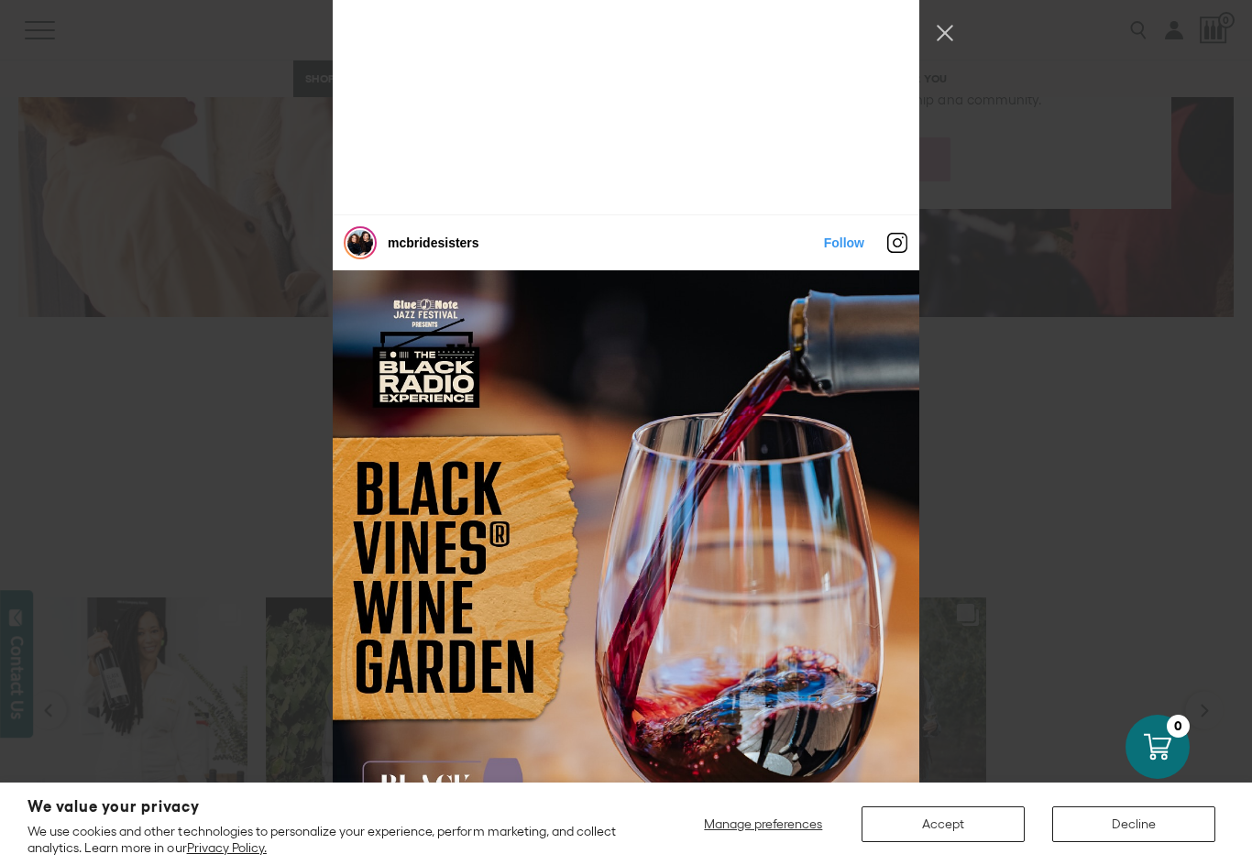
scroll to position [941, 0]
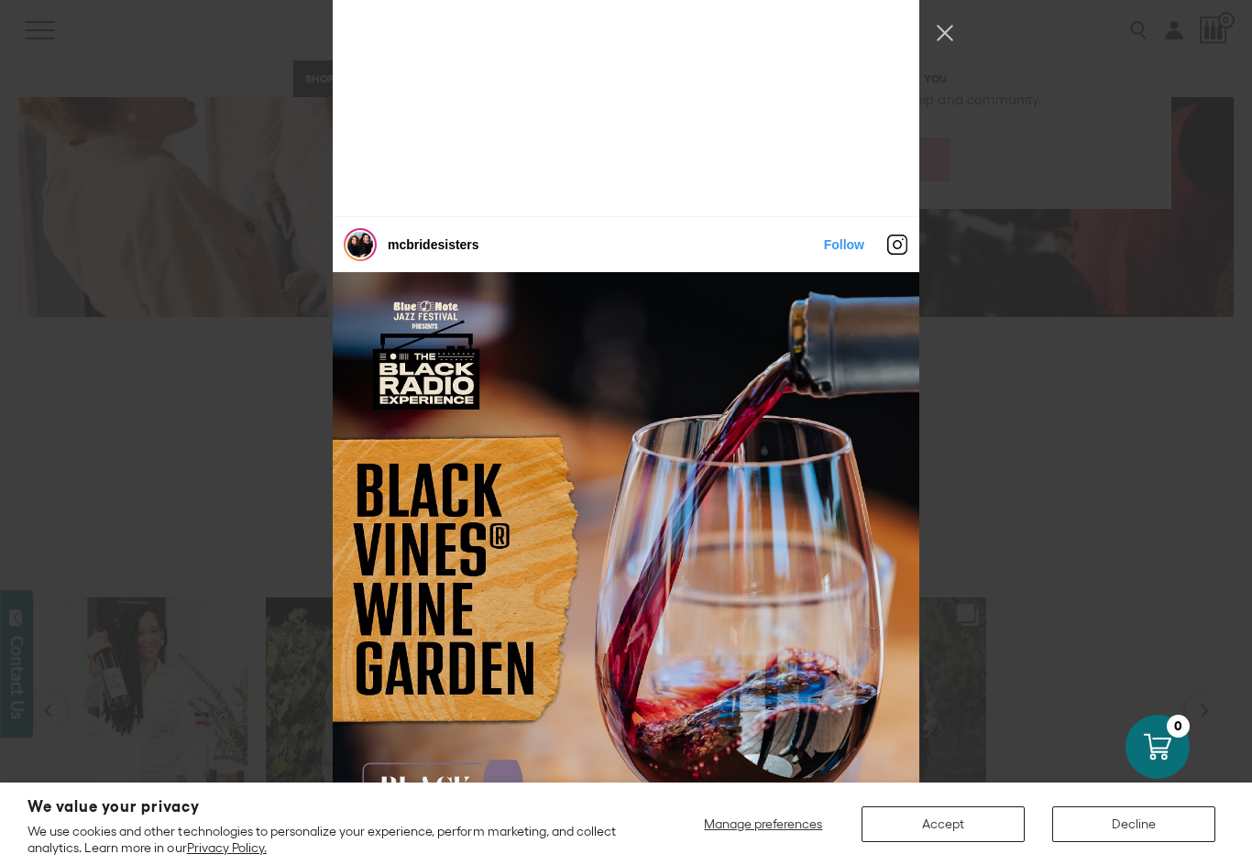
click at [948, 36] on button "Close Instagram Feed Popup" at bounding box center [944, 32] width 29 height 29
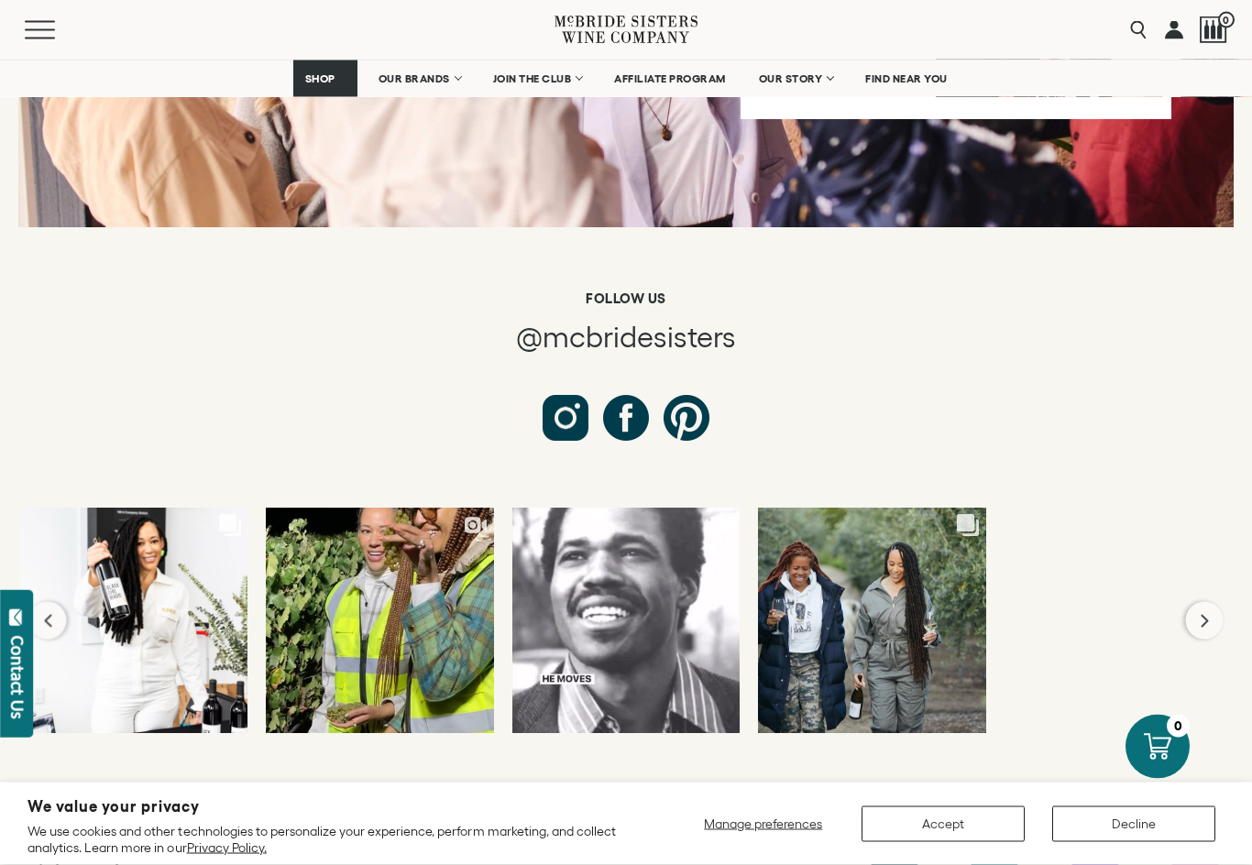
scroll to position [6864, 0]
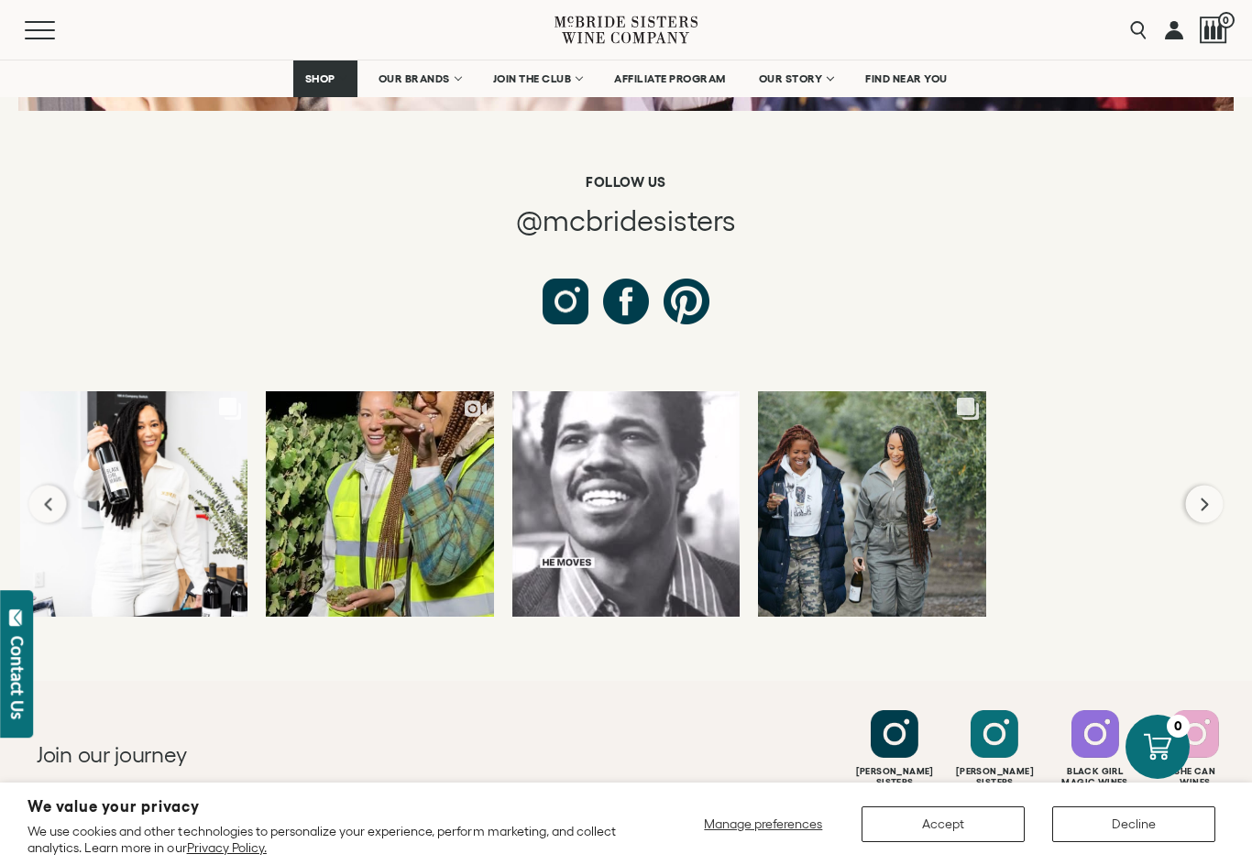
click at [410, 82] on span "OUR BRANDS" at bounding box center [414, 78] width 71 height 13
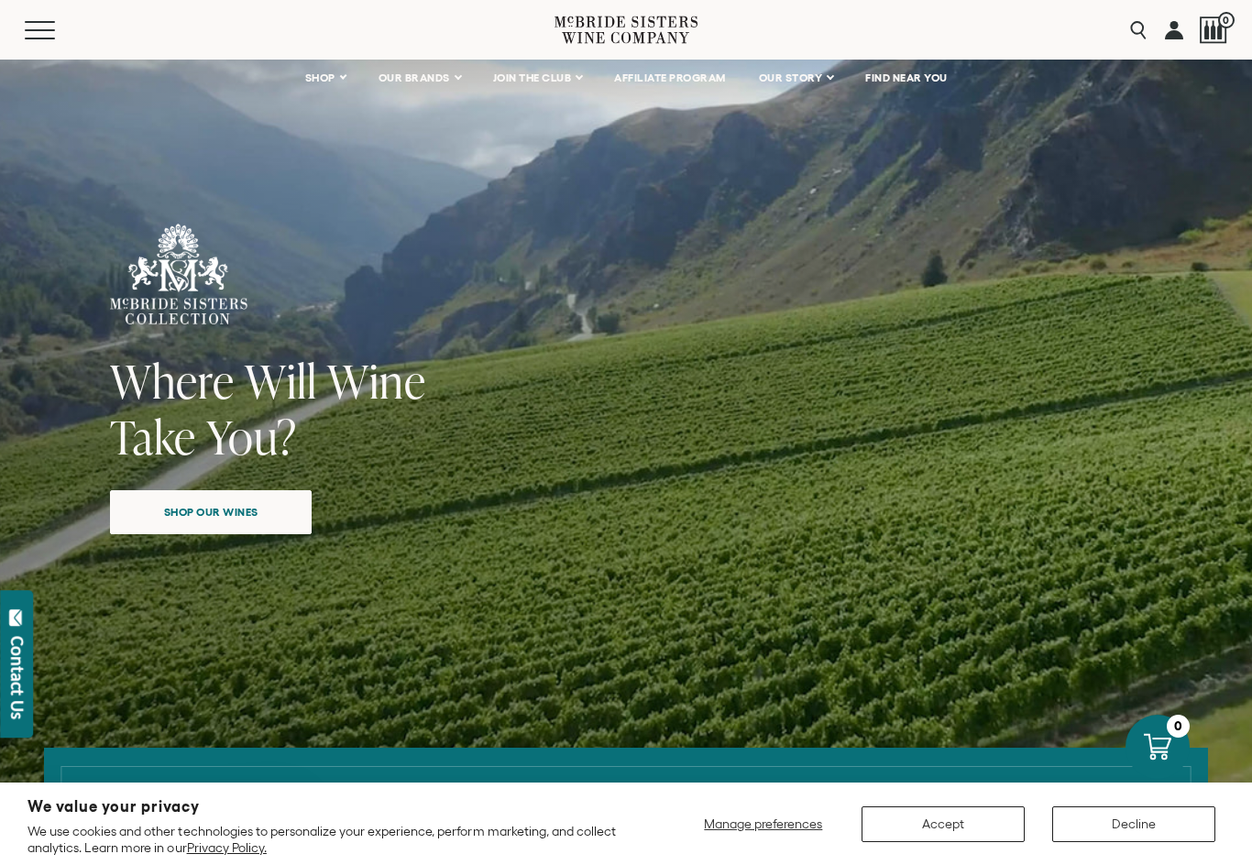
click at [206, 507] on span "Shop our wines" at bounding box center [211, 512] width 159 height 36
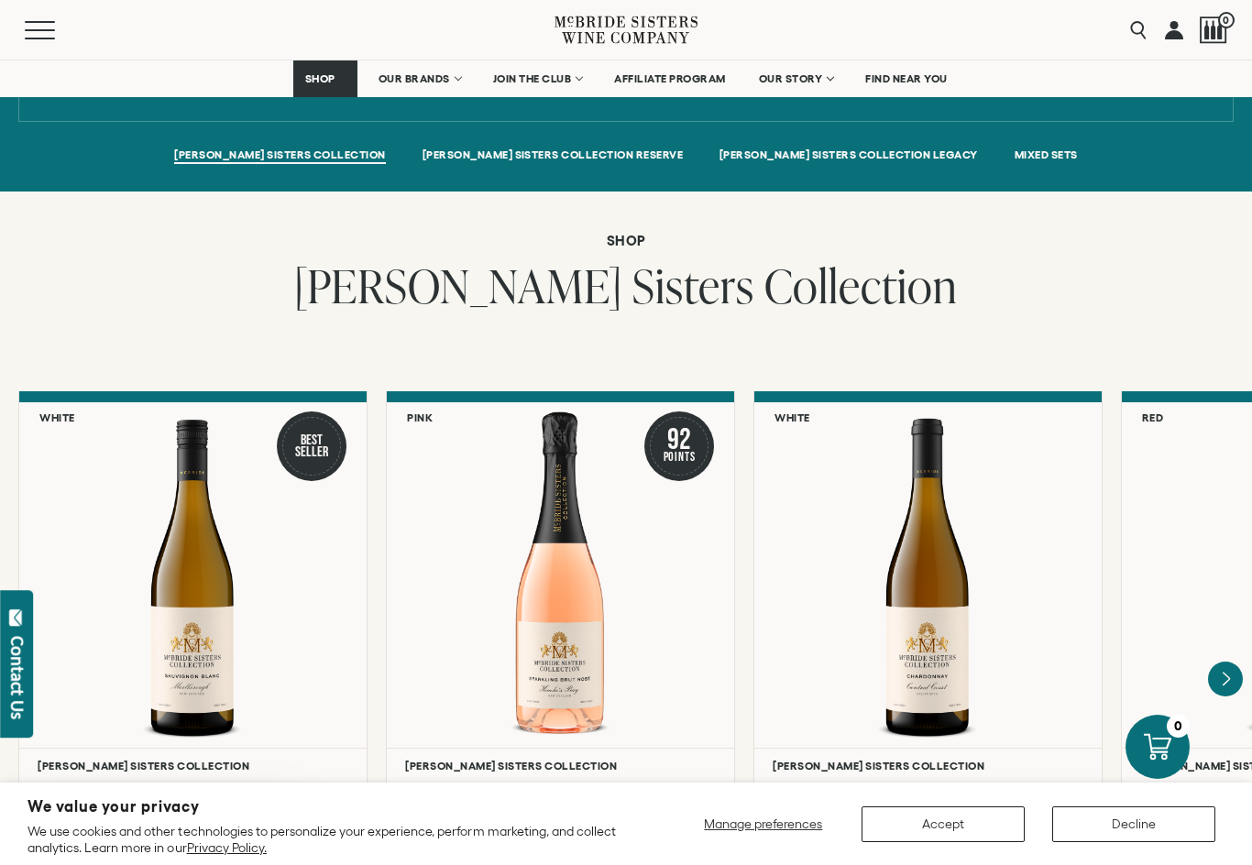
scroll to position [1293, 0]
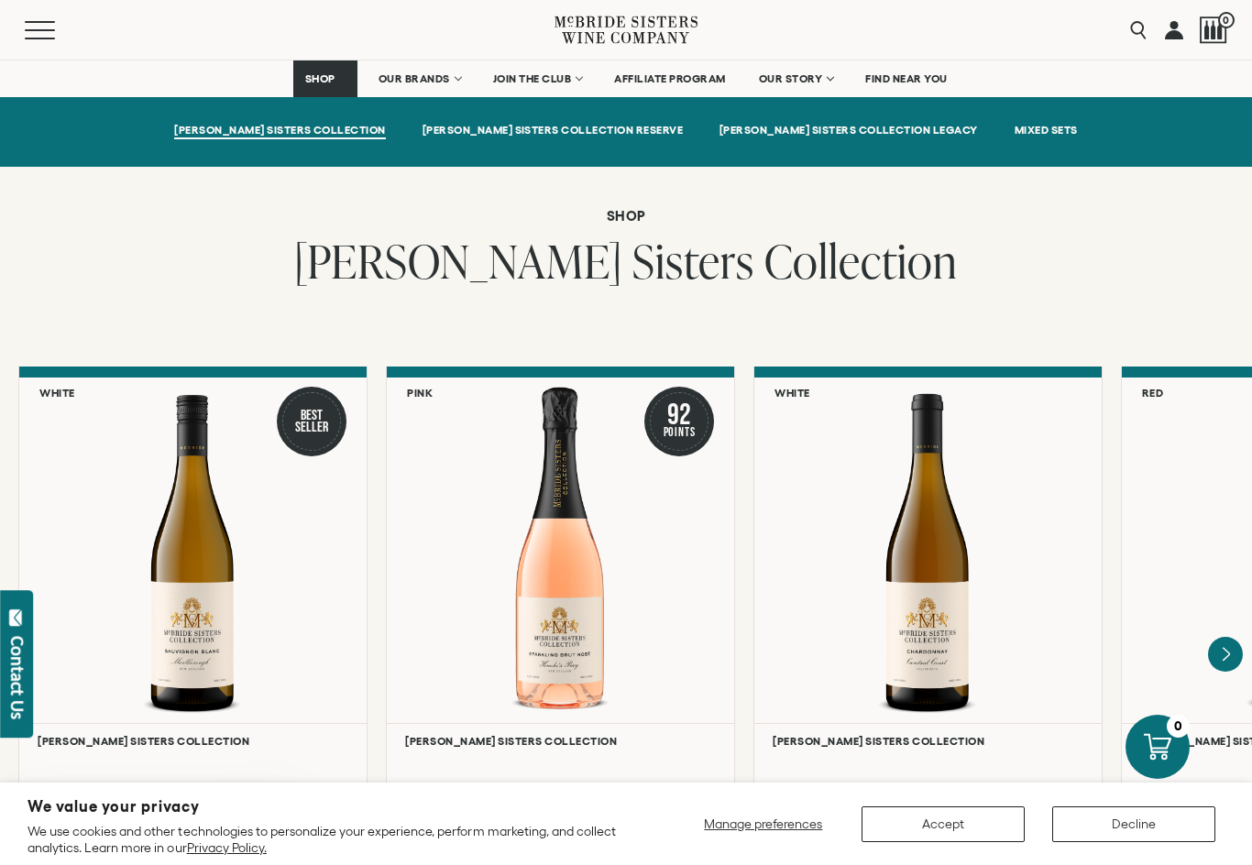
click at [795, 72] on span "OUR STORY" at bounding box center [791, 78] width 64 height 13
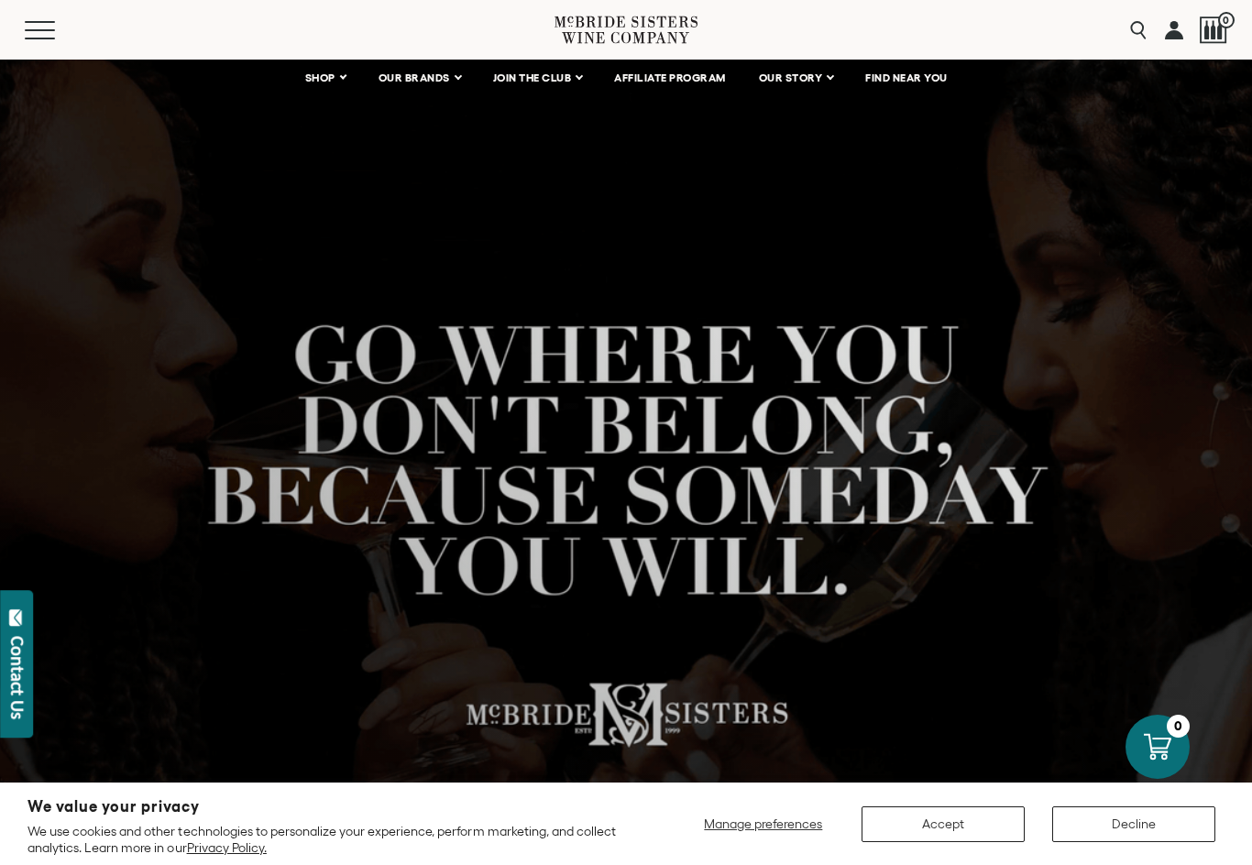
click at [405, 73] on span "OUR BRANDS" at bounding box center [414, 77] width 71 height 13
